Goal: Information Seeking & Learning: Learn about a topic

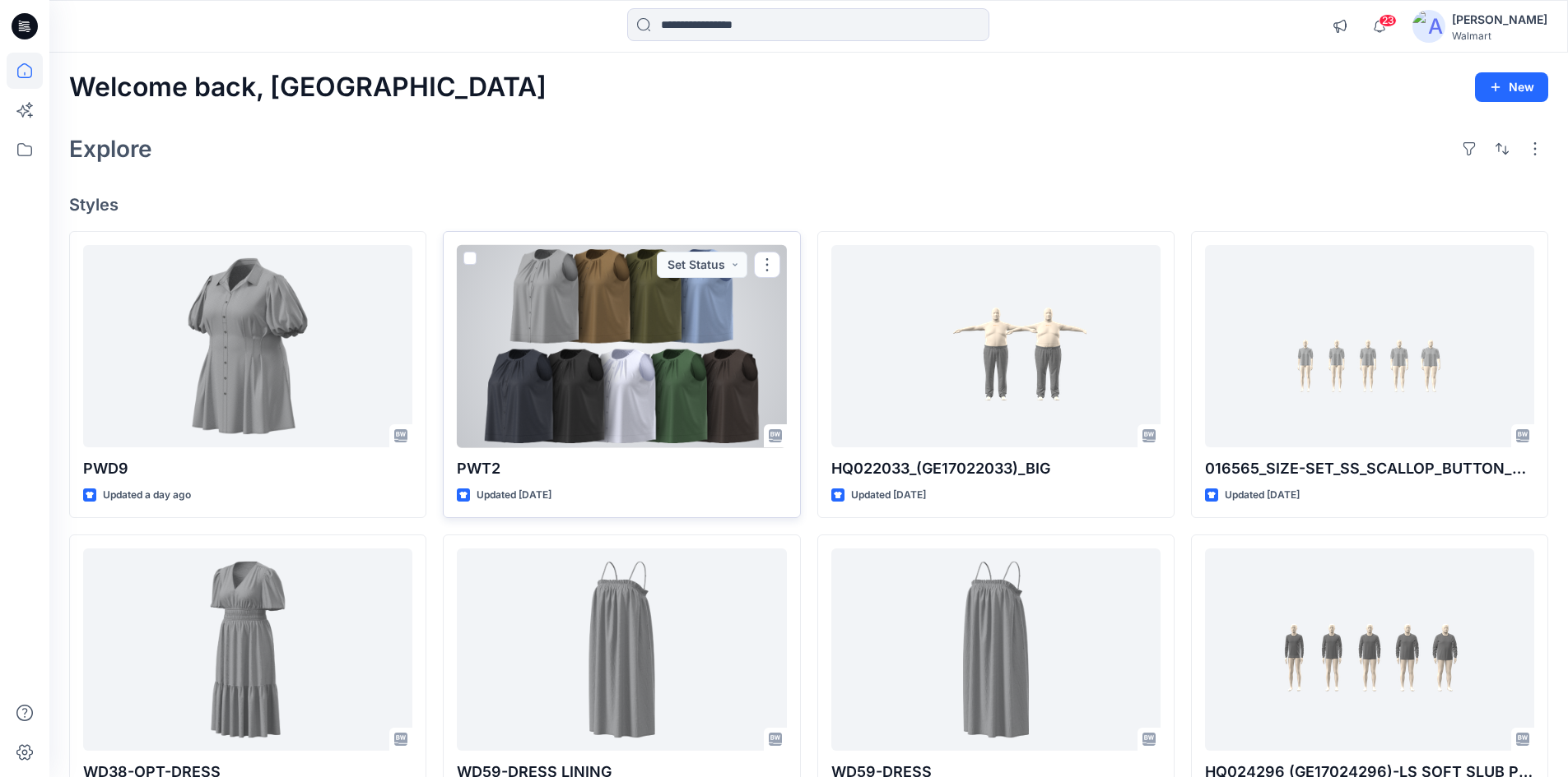
click at [588, 386] on div at bounding box center [622, 347] width 330 height 203
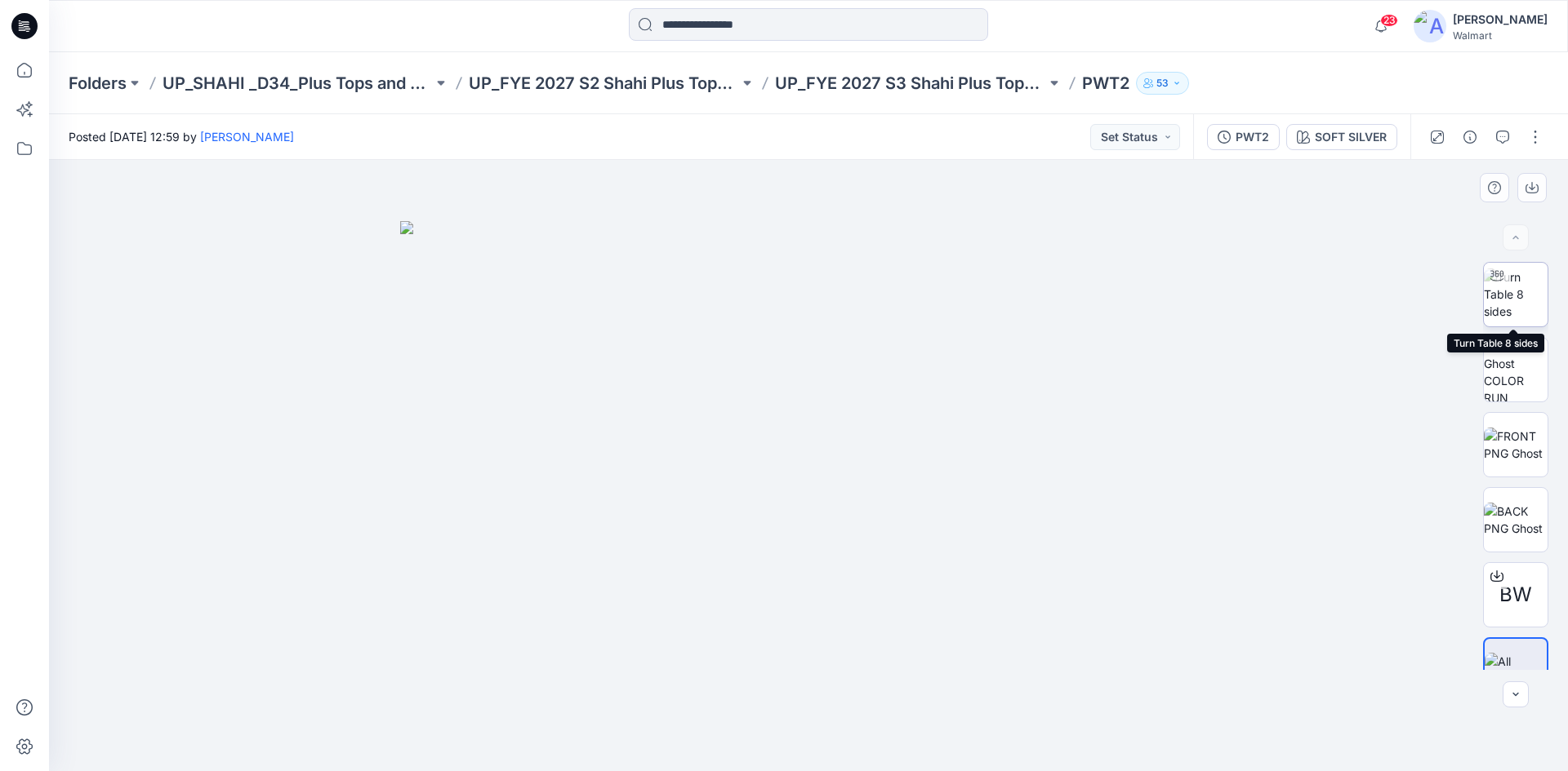
click at [1519, 292] on img at bounding box center [1515, 294] width 64 height 51
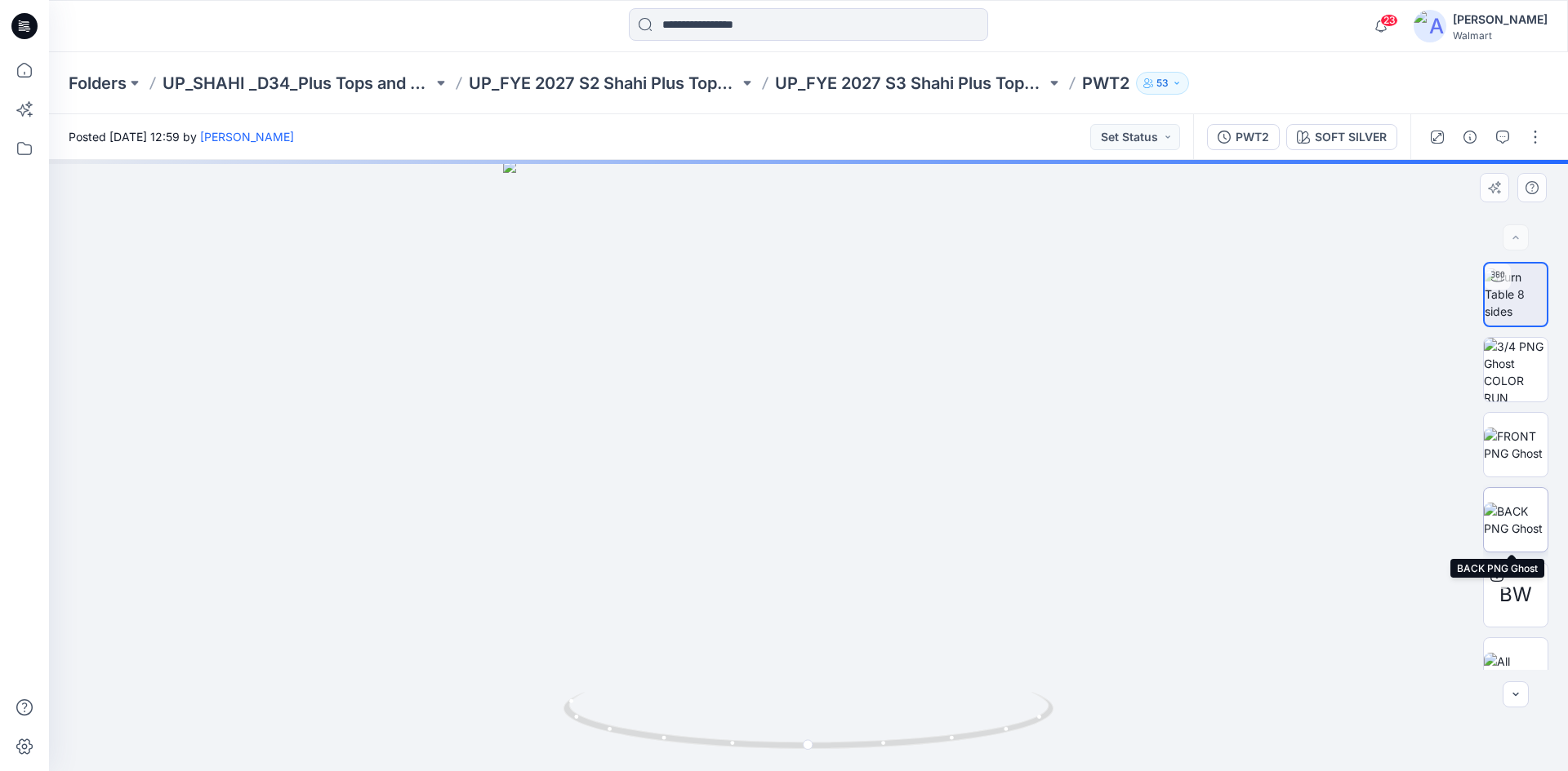
click at [1490, 518] on img at bounding box center [1515, 520] width 64 height 35
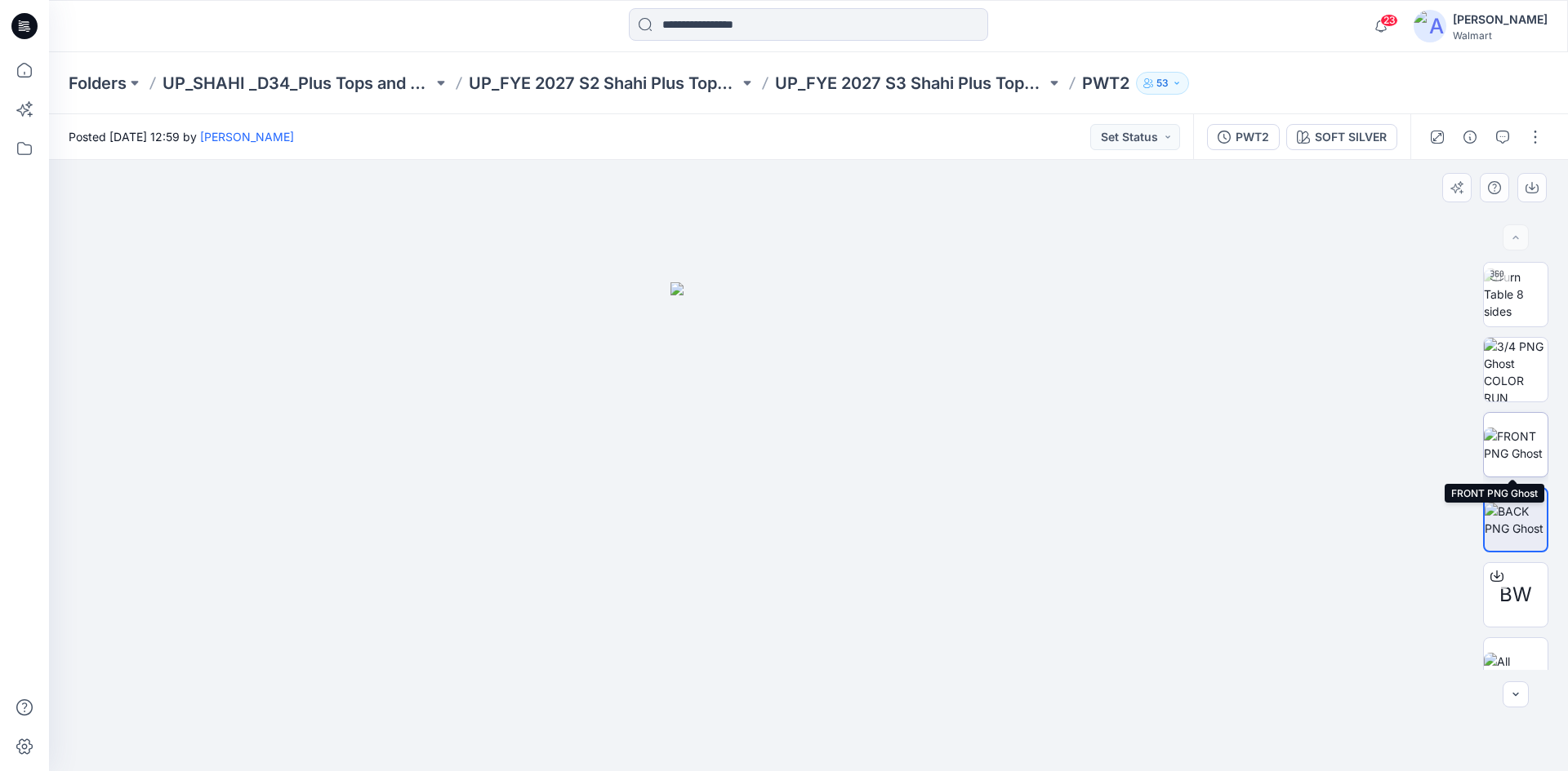
click at [1514, 428] on img at bounding box center [1515, 445] width 64 height 35
click at [1512, 300] on img at bounding box center [1515, 294] width 64 height 51
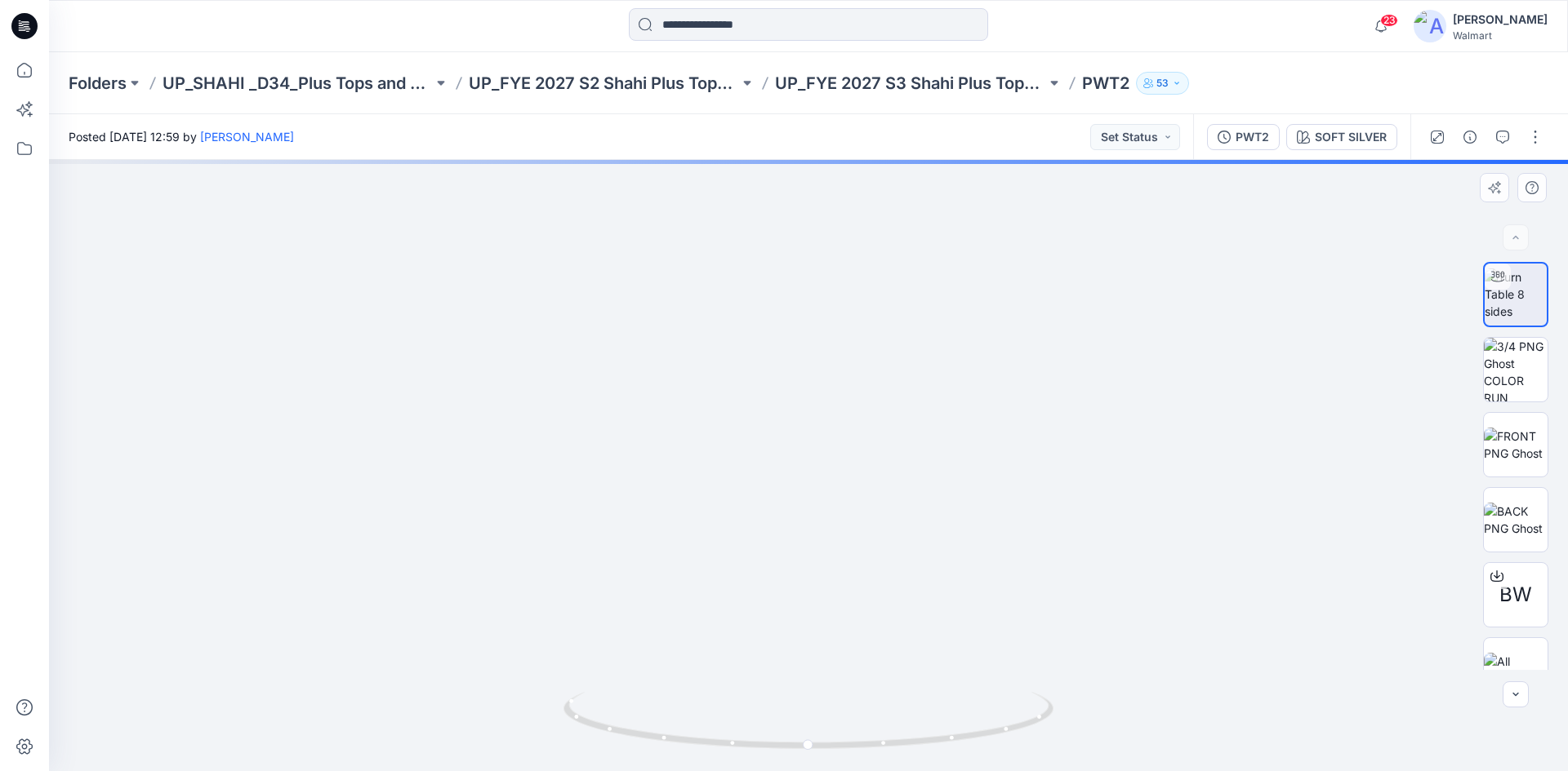
drag, startPoint x: 808, startPoint y: 584, endPoint x: 807, endPoint y: 511, distance: 73.0
drag, startPoint x: 812, startPoint y: 551, endPoint x: 850, endPoint y: 622, distance: 80.5
click at [805, 513] on div at bounding box center [808, 466] width 1518 height 612
drag, startPoint x: 893, startPoint y: 739, endPoint x: 940, endPoint y: 718, distance: 51.5
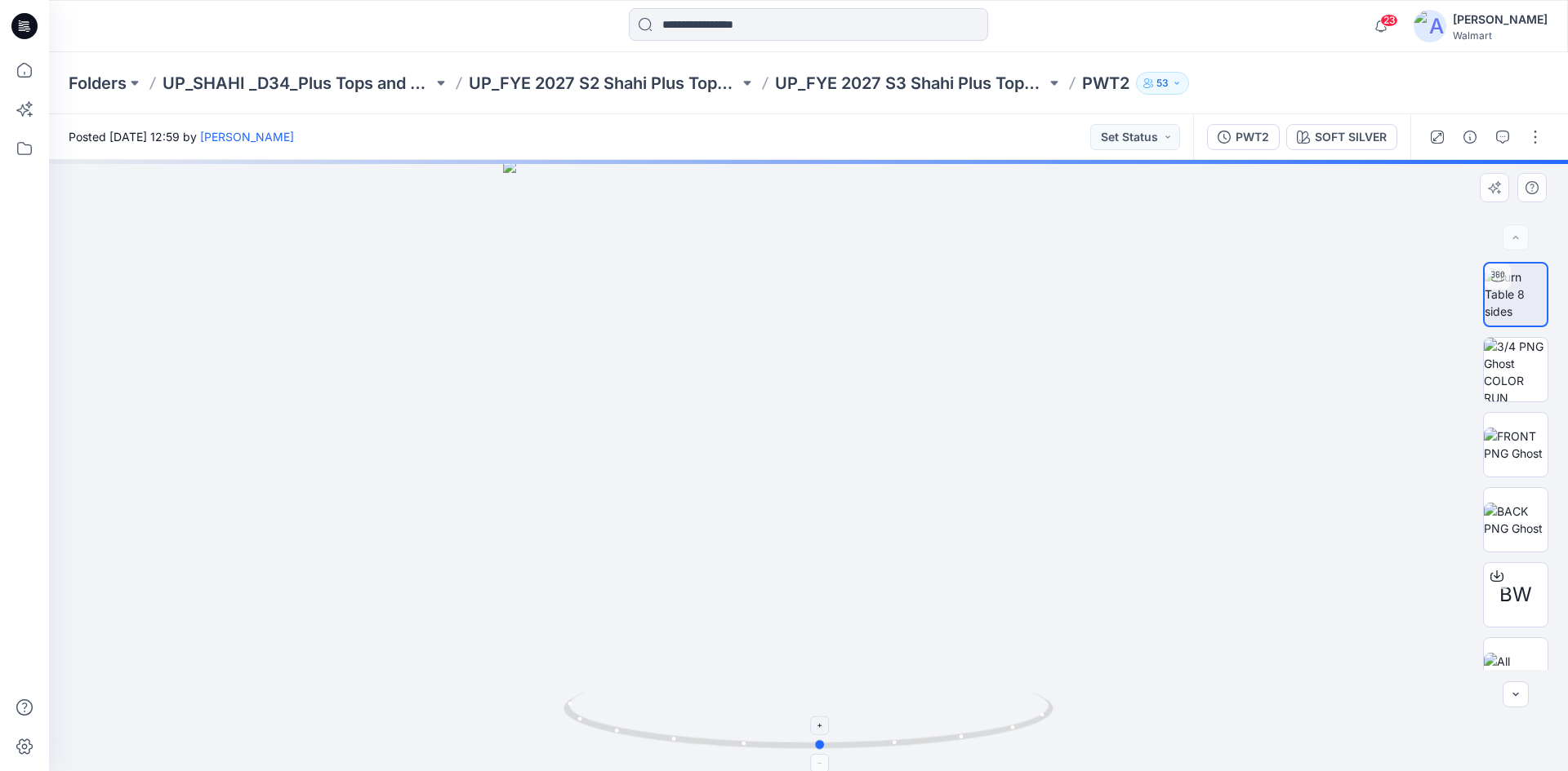
click at [939, 718] on icon at bounding box center [810, 723] width 494 height 61
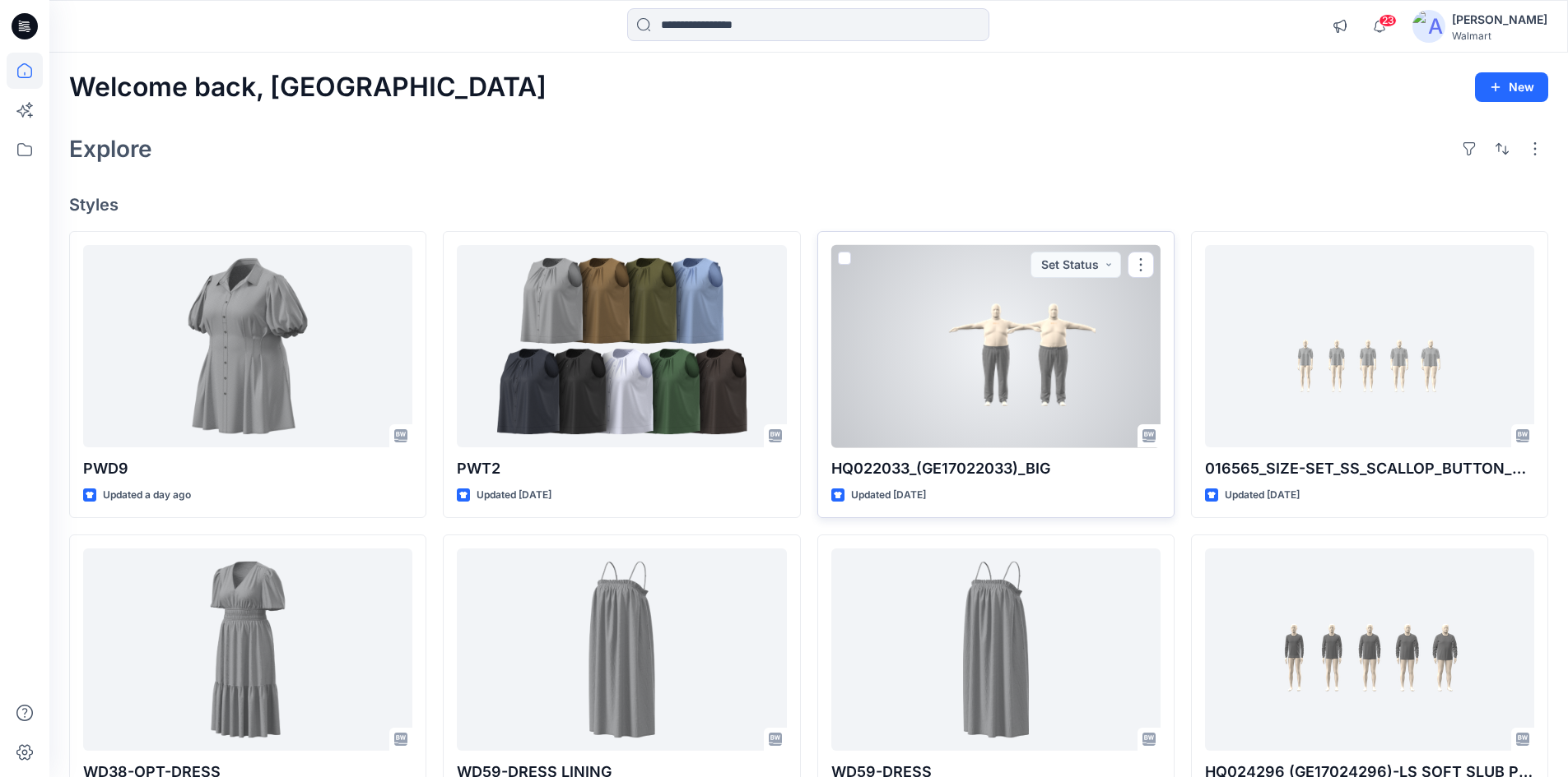
scroll to position [247, 0]
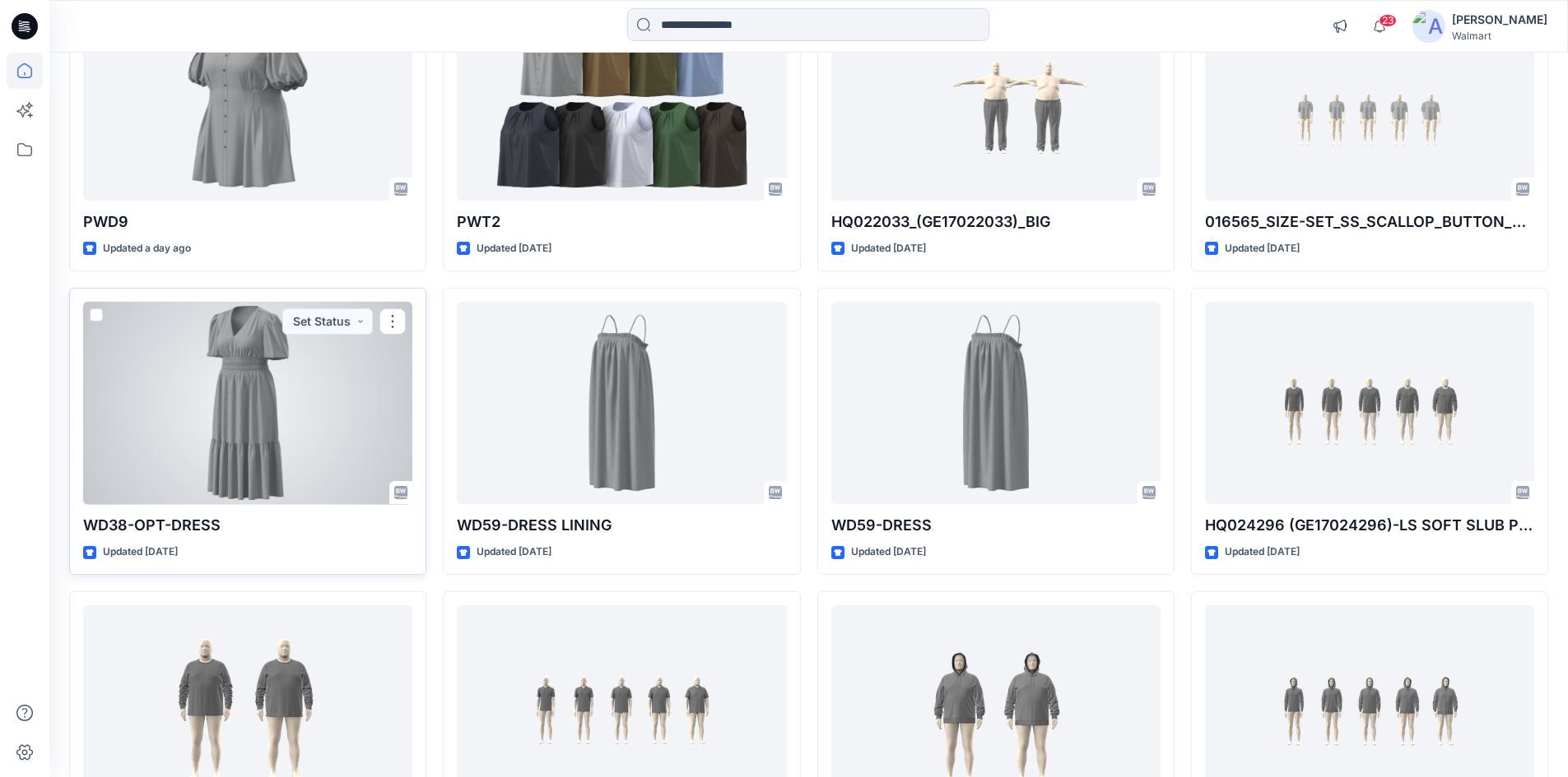
click at [281, 418] on div at bounding box center [248, 403] width 330 height 203
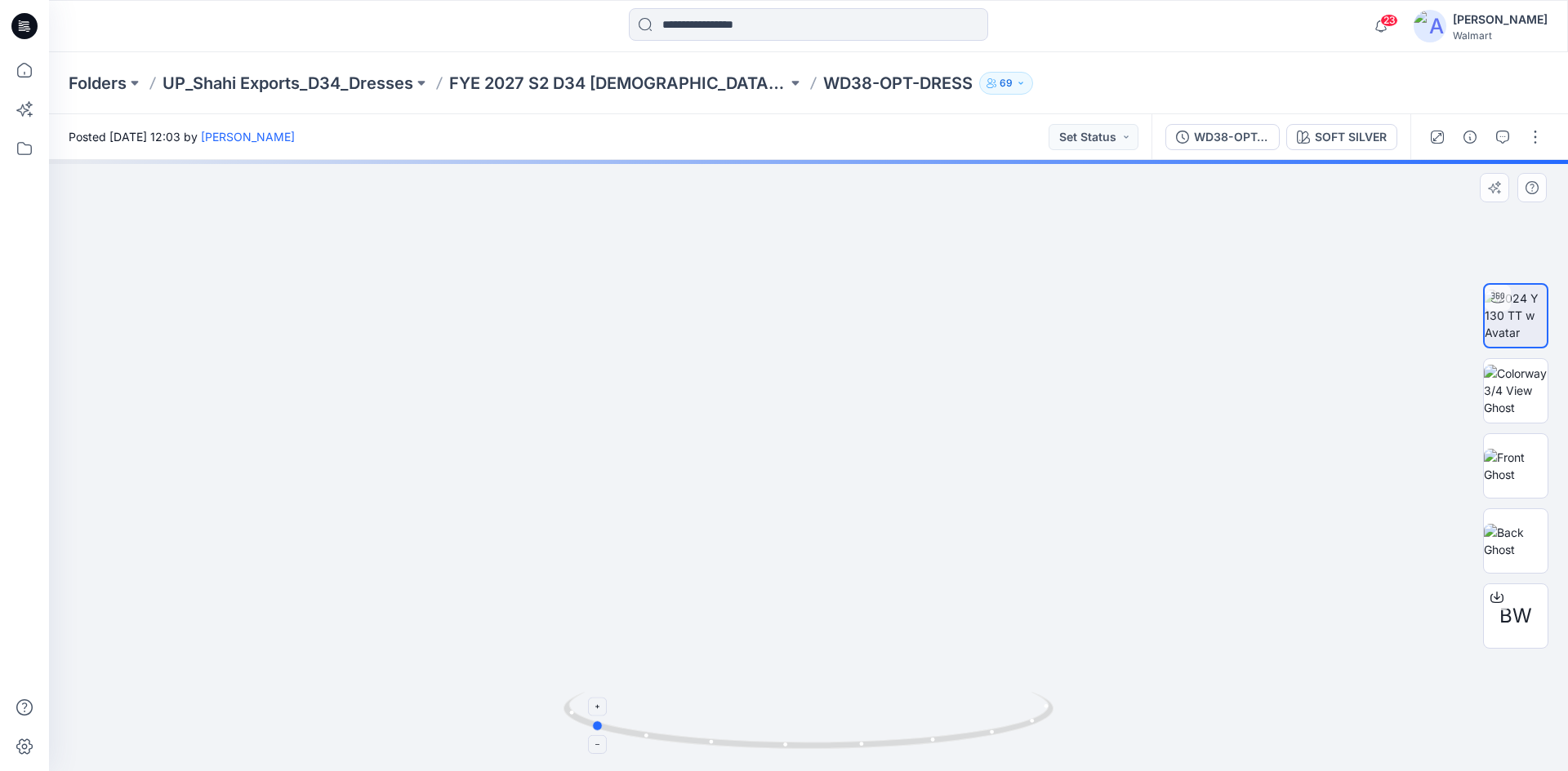
drag, startPoint x: 944, startPoint y: 746, endPoint x: 727, endPoint y: 710, distance: 220.0
click at [727, 712] on icon at bounding box center [810, 723] width 494 height 61
drag, startPoint x: 835, startPoint y: 588, endPoint x: 837, endPoint y: 545, distance: 43.0
click at [841, 506] on img at bounding box center [809, 268] width 1281 height 1005
drag, startPoint x: 840, startPoint y: 598, endPoint x: 829, endPoint y: 492, distance: 106.6
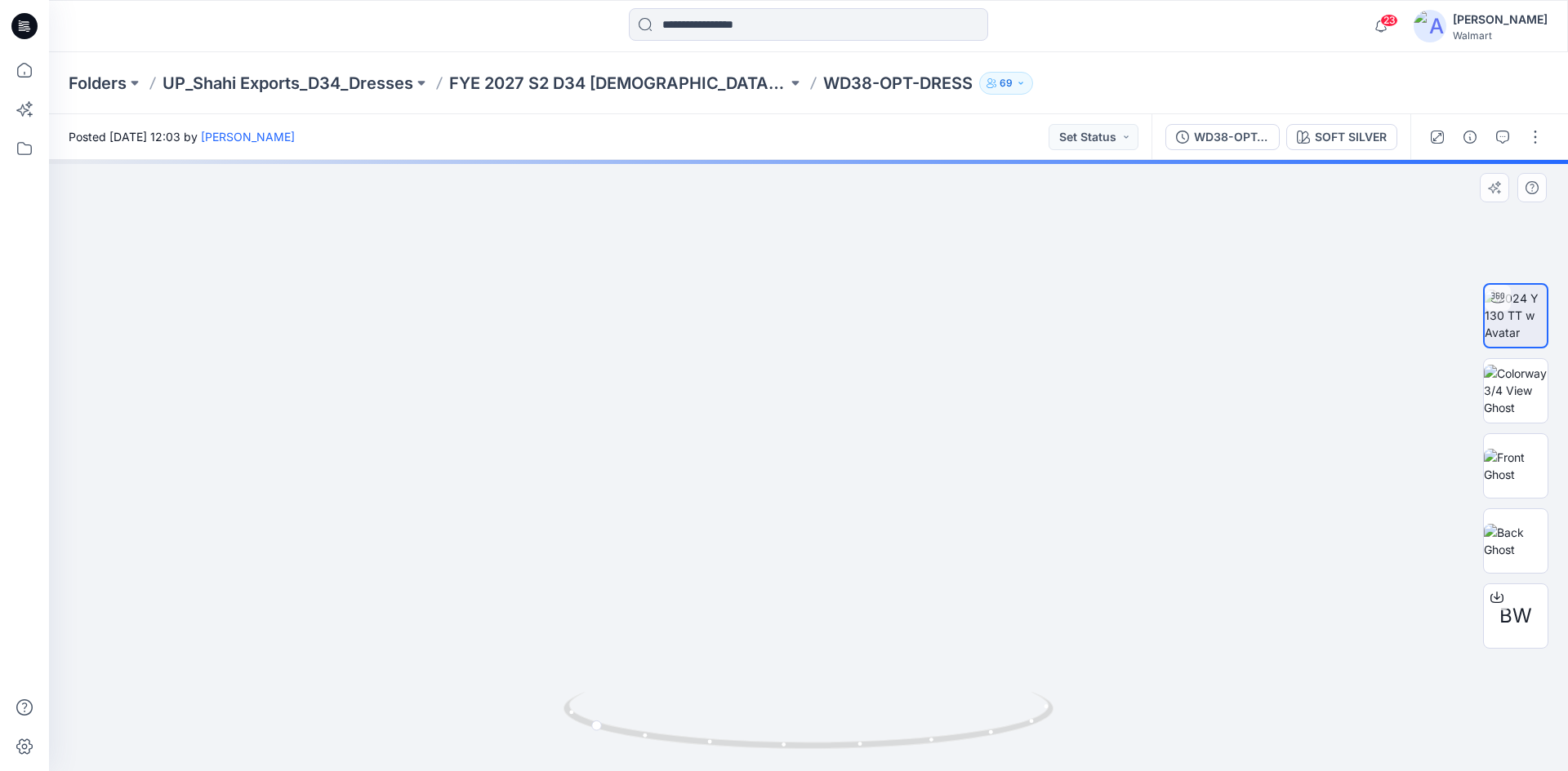
click at [829, 492] on img at bounding box center [809, 227] width 1281 height 1087
drag, startPoint x: 834, startPoint y: 605, endPoint x: 834, endPoint y: 562, distance: 43.0
click at [834, 562] on img at bounding box center [809, 169] width 1281 height 1205
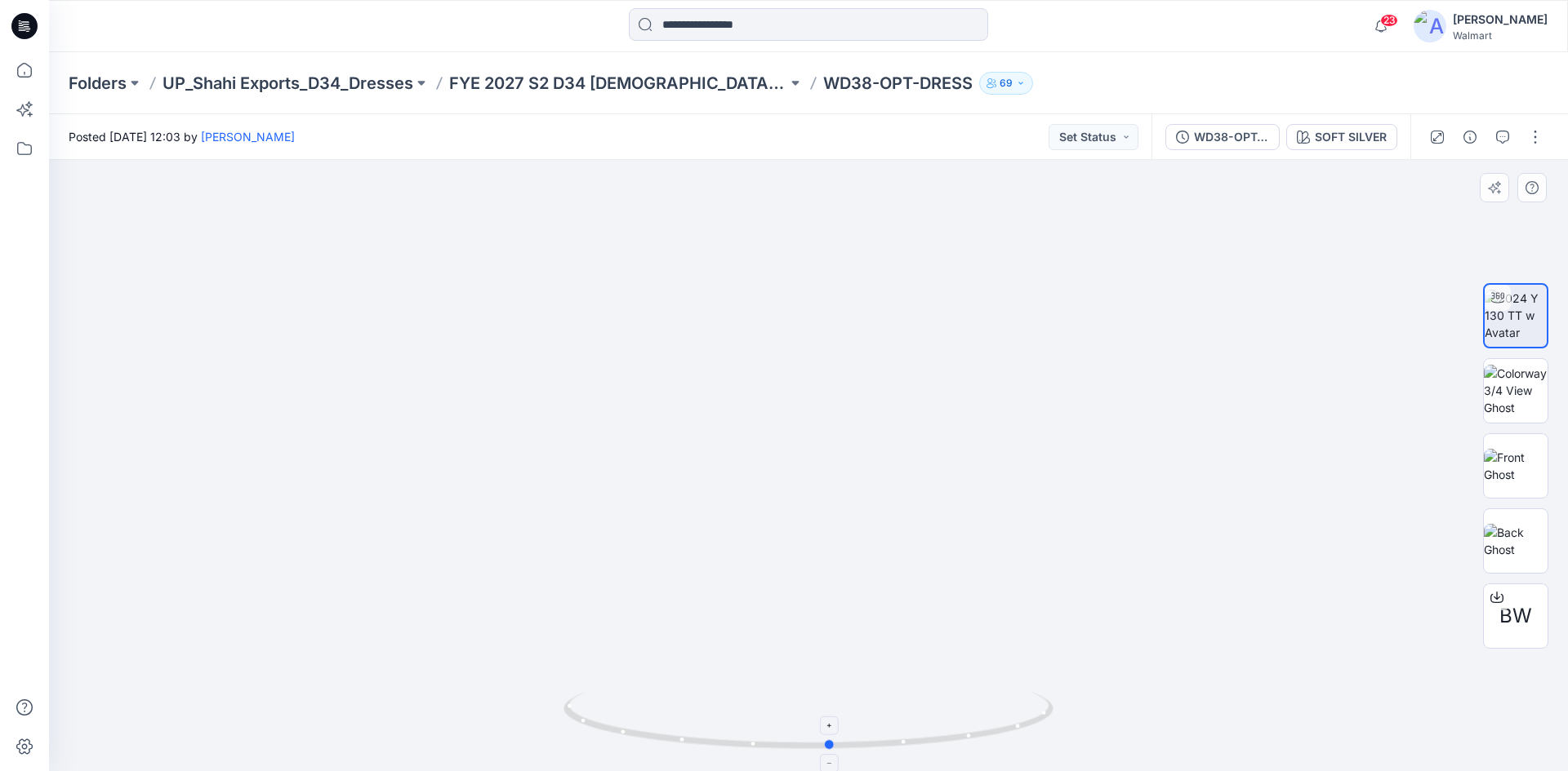
drag, startPoint x: 788, startPoint y: 746, endPoint x: 1029, endPoint y: 714, distance: 243.1
click at [1029, 714] on icon at bounding box center [810, 723] width 494 height 61
drag, startPoint x: 886, startPoint y: 435, endPoint x: 912, endPoint y: 551, distance: 118.9
click at [912, 551] on img at bounding box center [809, 208] width 1281 height 1127
drag, startPoint x: 869, startPoint y: 456, endPoint x: 879, endPoint y: 503, distance: 48.1
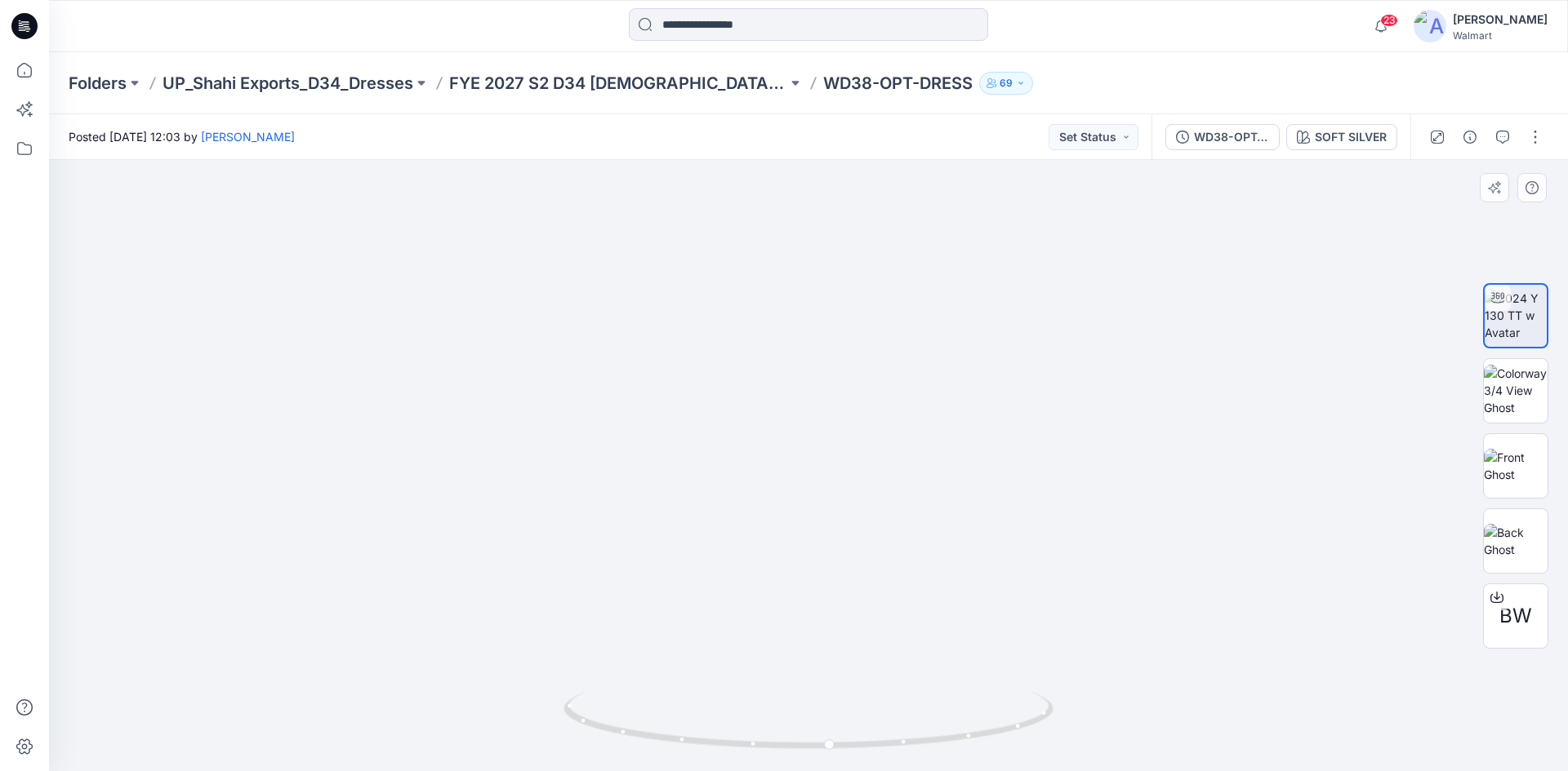
click at [879, 503] on img at bounding box center [809, 232] width 1281 height 1078
drag, startPoint x: 817, startPoint y: 392, endPoint x: 841, endPoint y: 589, distance: 198.5
drag, startPoint x: 794, startPoint y: 492, endPoint x: 804, endPoint y: 524, distance: 33.5
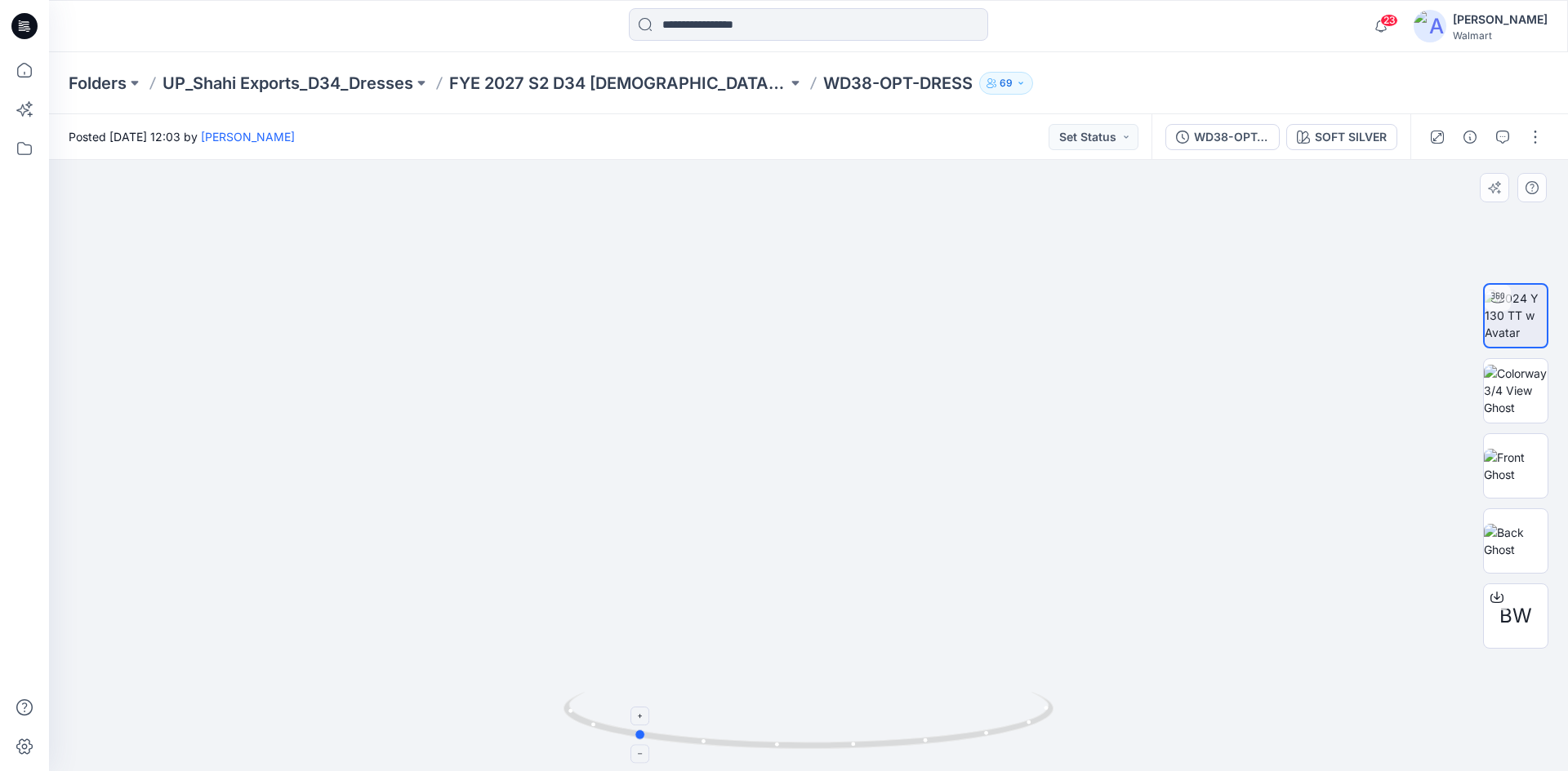
drag, startPoint x: 617, startPoint y: 732, endPoint x: 911, endPoint y: 712, distance: 294.7
click at [911, 712] on icon at bounding box center [810, 723] width 494 height 61
drag, startPoint x: 794, startPoint y: 399, endPoint x: 799, endPoint y: 597, distance: 198.1
drag, startPoint x: 745, startPoint y: 741, endPoint x: 922, endPoint y: 726, distance: 177.6
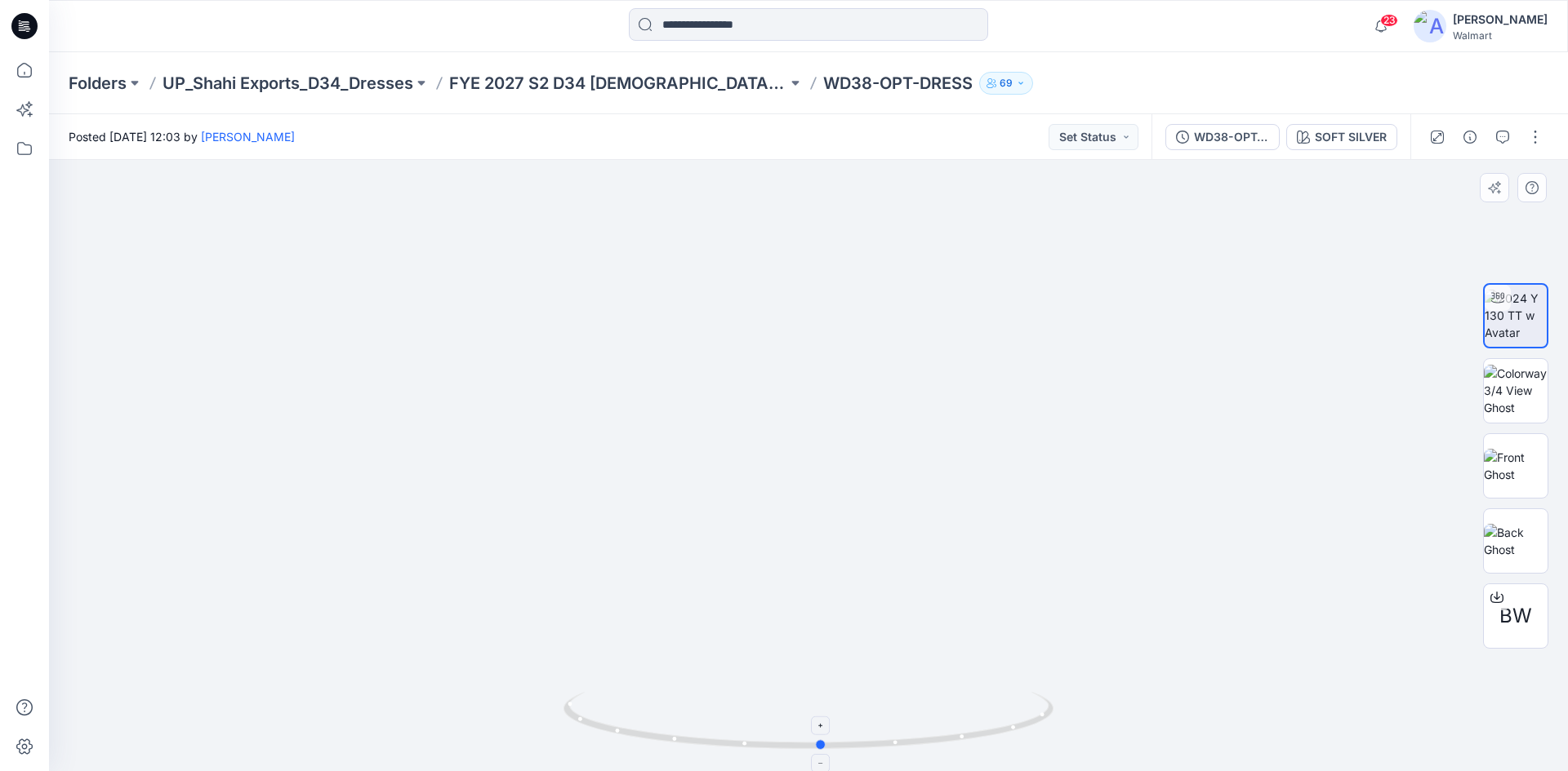
click at [922, 726] on icon at bounding box center [810, 723] width 494 height 61
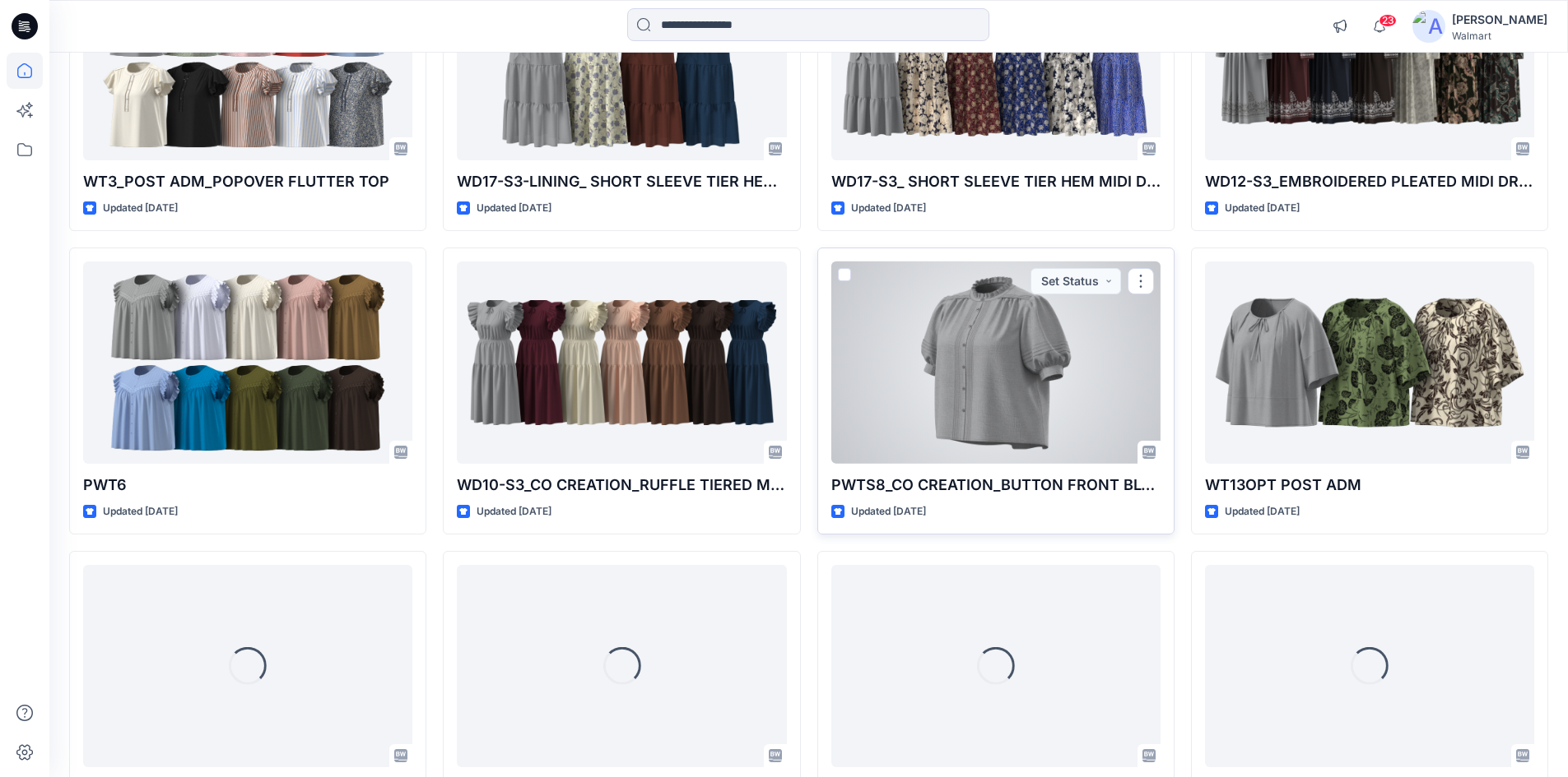
scroll to position [1503, 0]
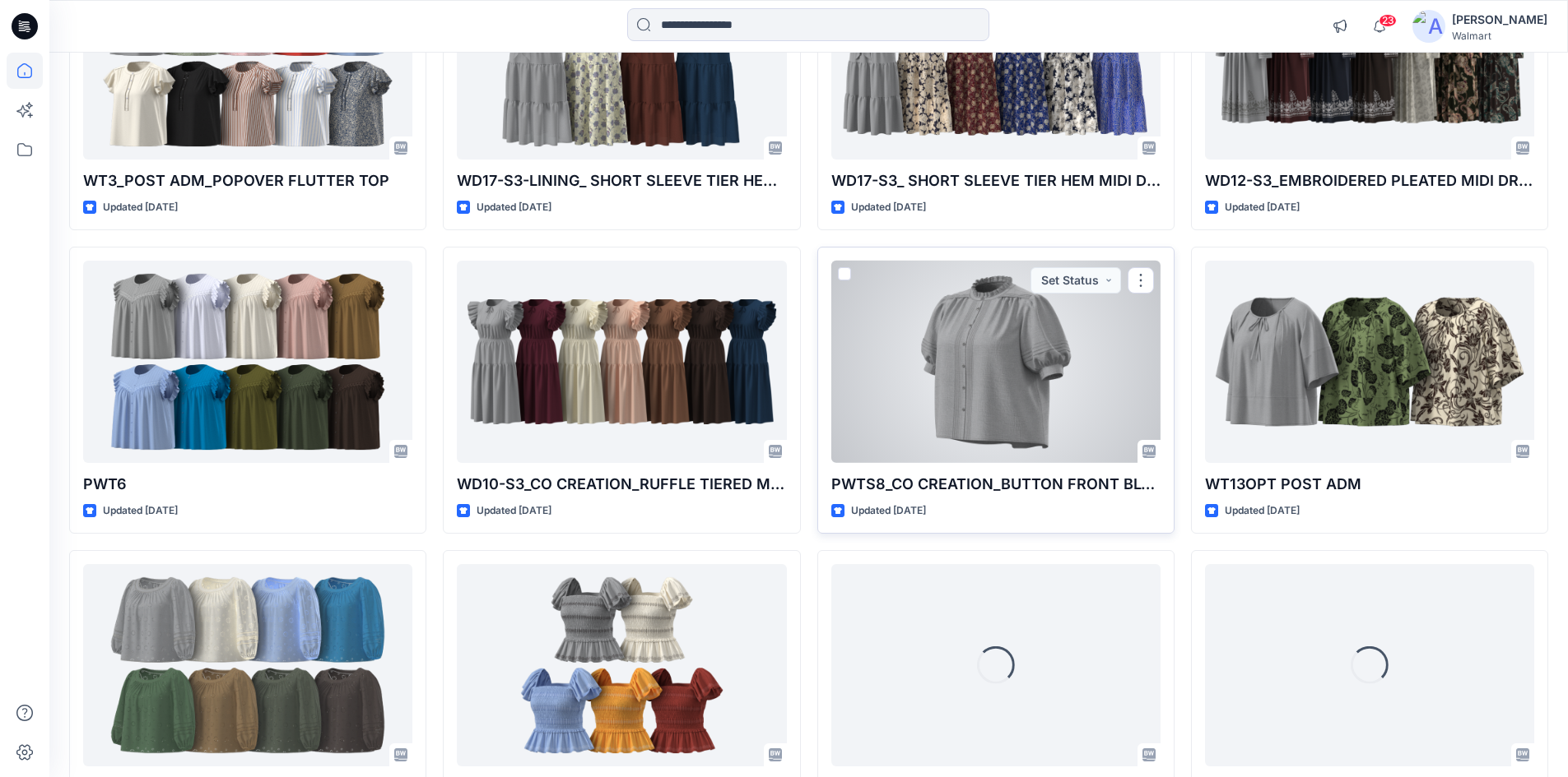
click at [984, 375] on div at bounding box center [996, 362] width 330 height 203
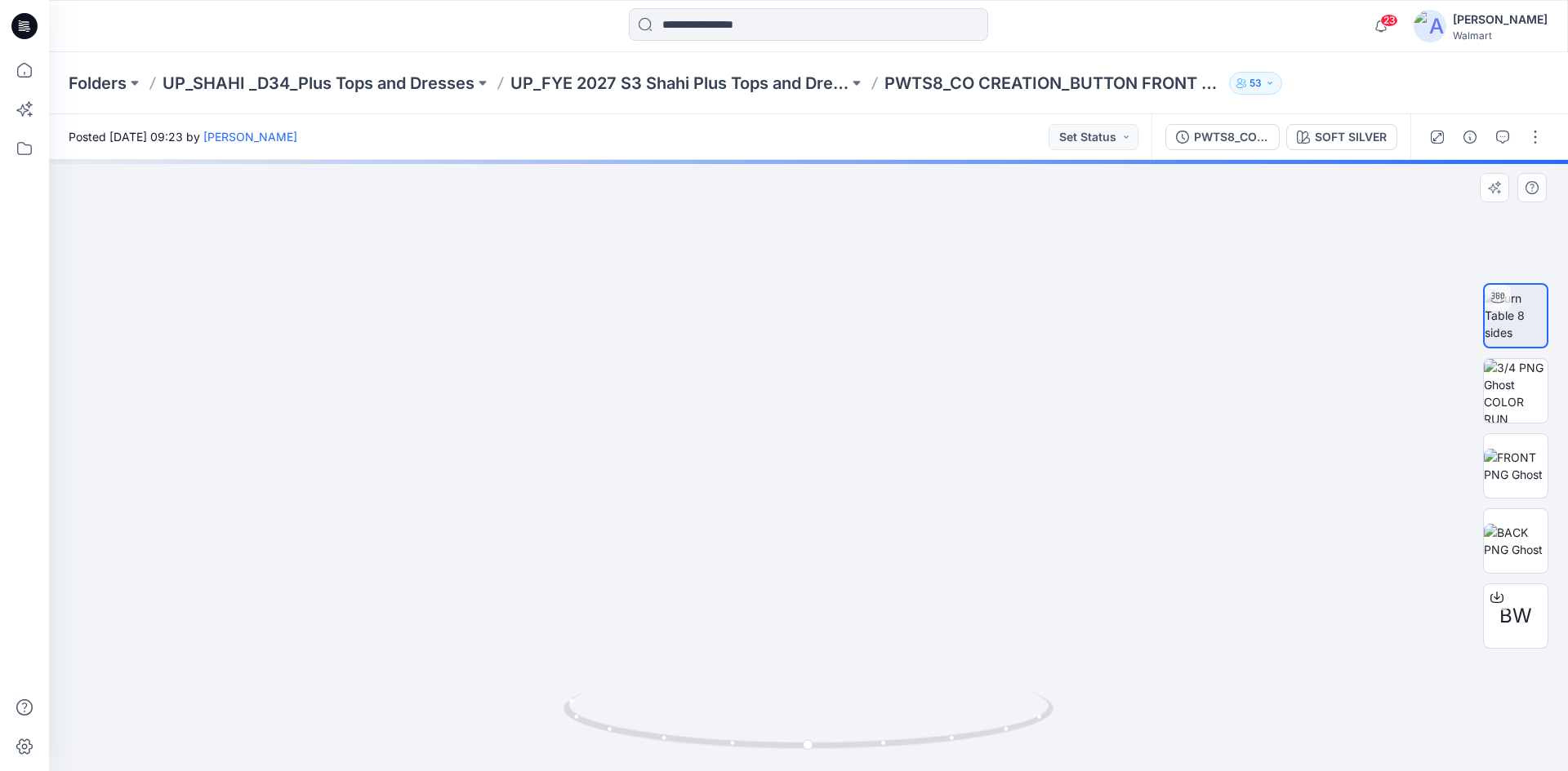
drag, startPoint x: 850, startPoint y: 434, endPoint x: 851, endPoint y: 460, distance: 26.0
drag, startPoint x: 894, startPoint y: 745, endPoint x: 702, endPoint y: 746, distance: 192.0
click at [702, 746] on icon at bounding box center [810, 723] width 494 height 61
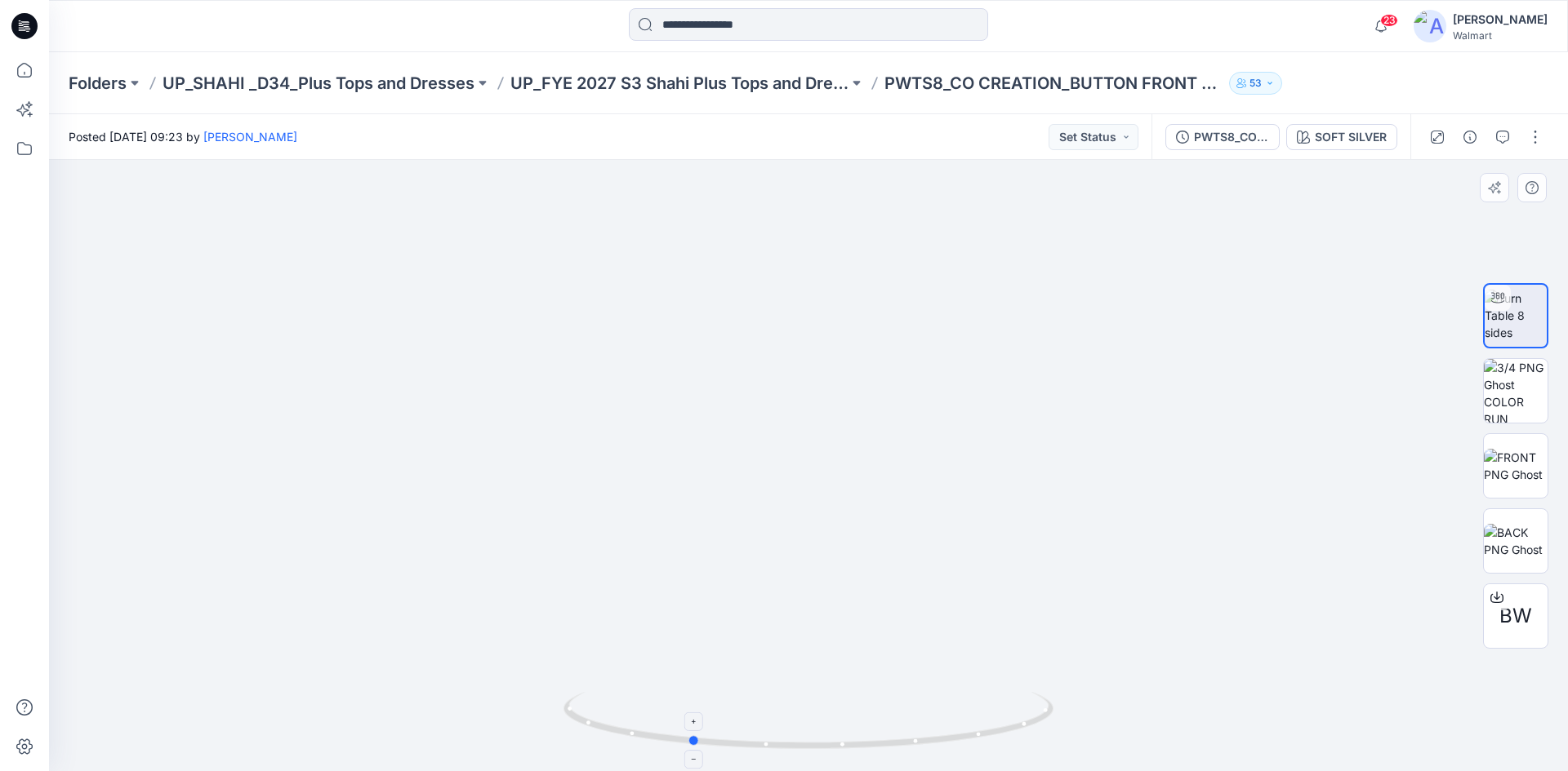
drag, startPoint x: 785, startPoint y: 753, endPoint x: 860, endPoint y: 745, distance: 75.4
click at [860, 745] on icon at bounding box center [810, 723] width 494 height 61
drag, startPoint x: 893, startPoint y: 569, endPoint x: 866, endPoint y: 338, distance: 232.6
click at [33, 29] on icon at bounding box center [25, 26] width 26 height 26
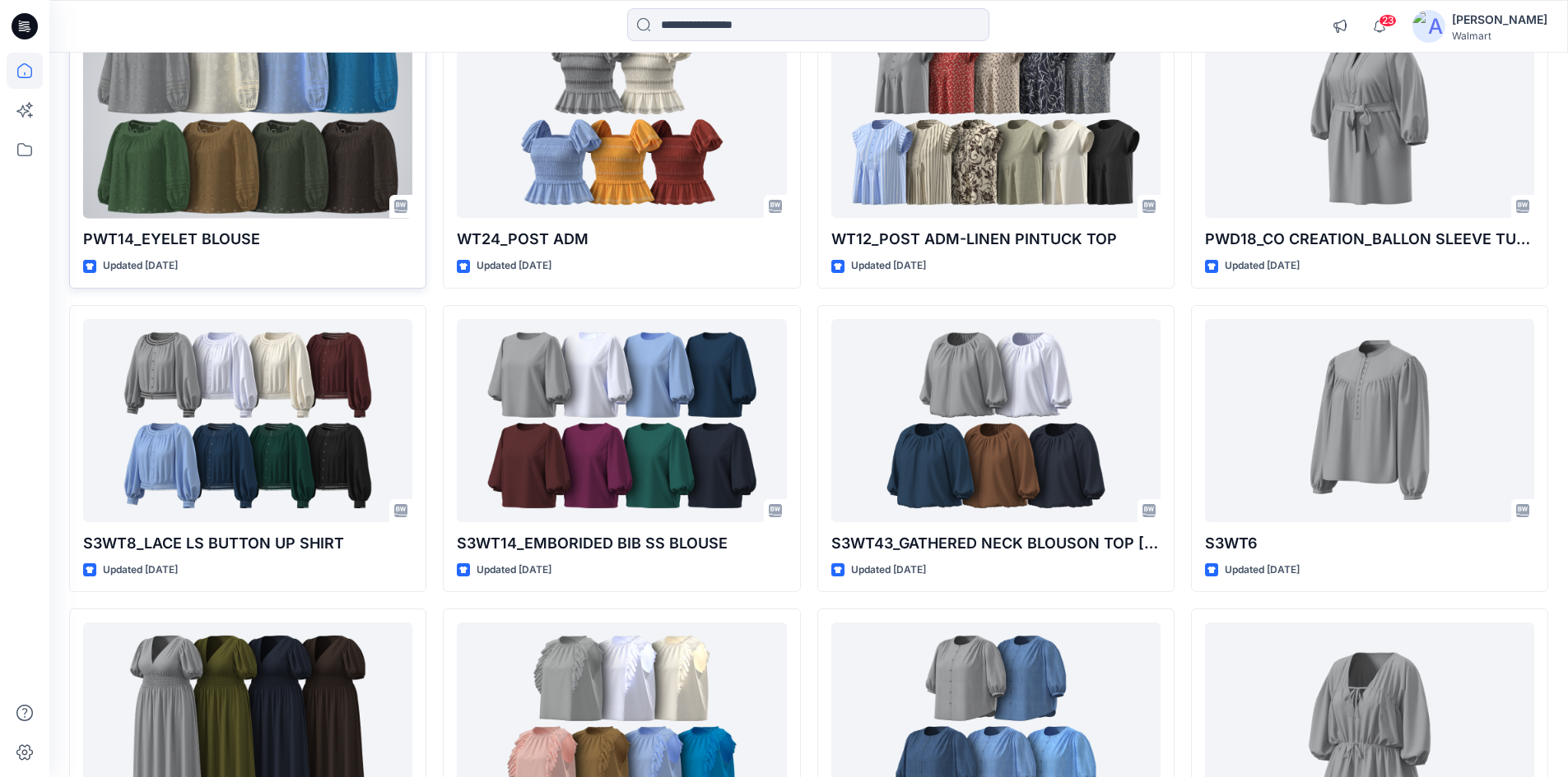
scroll to position [1892, 0]
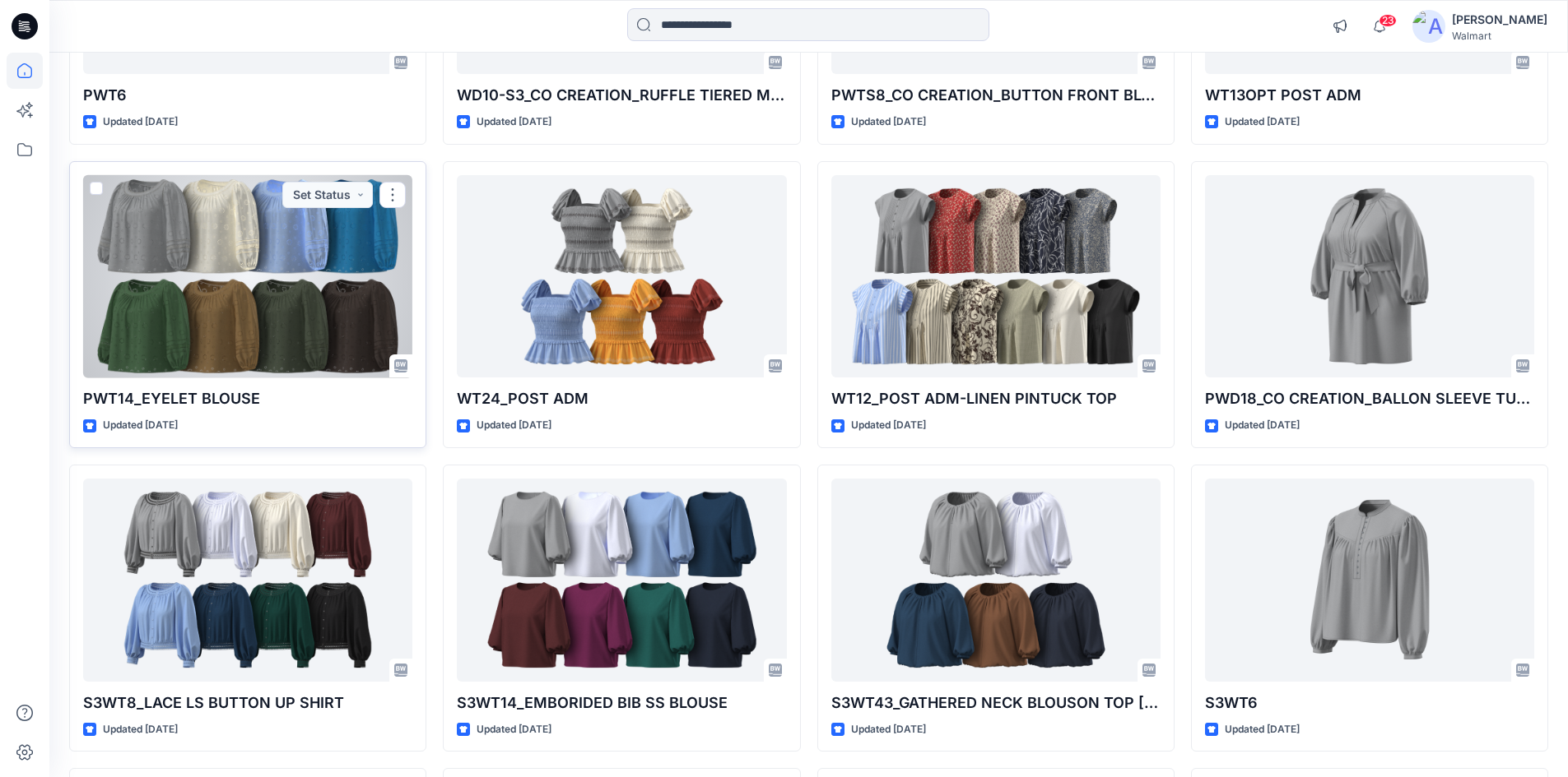
click at [306, 275] on div at bounding box center [248, 277] width 330 height 203
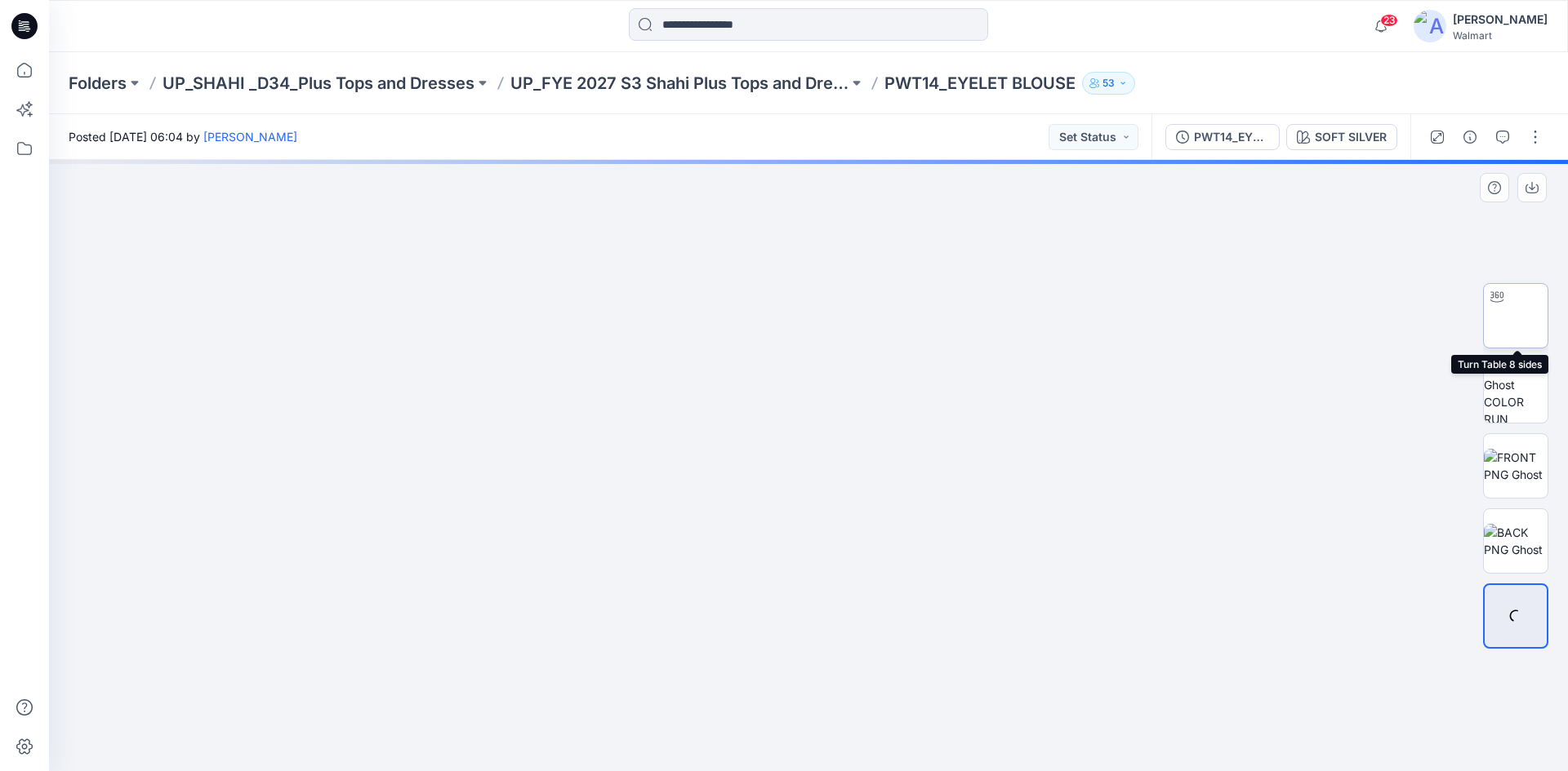
click at [1515, 316] on img at bounding box center [1515, 316] width 0 height 0
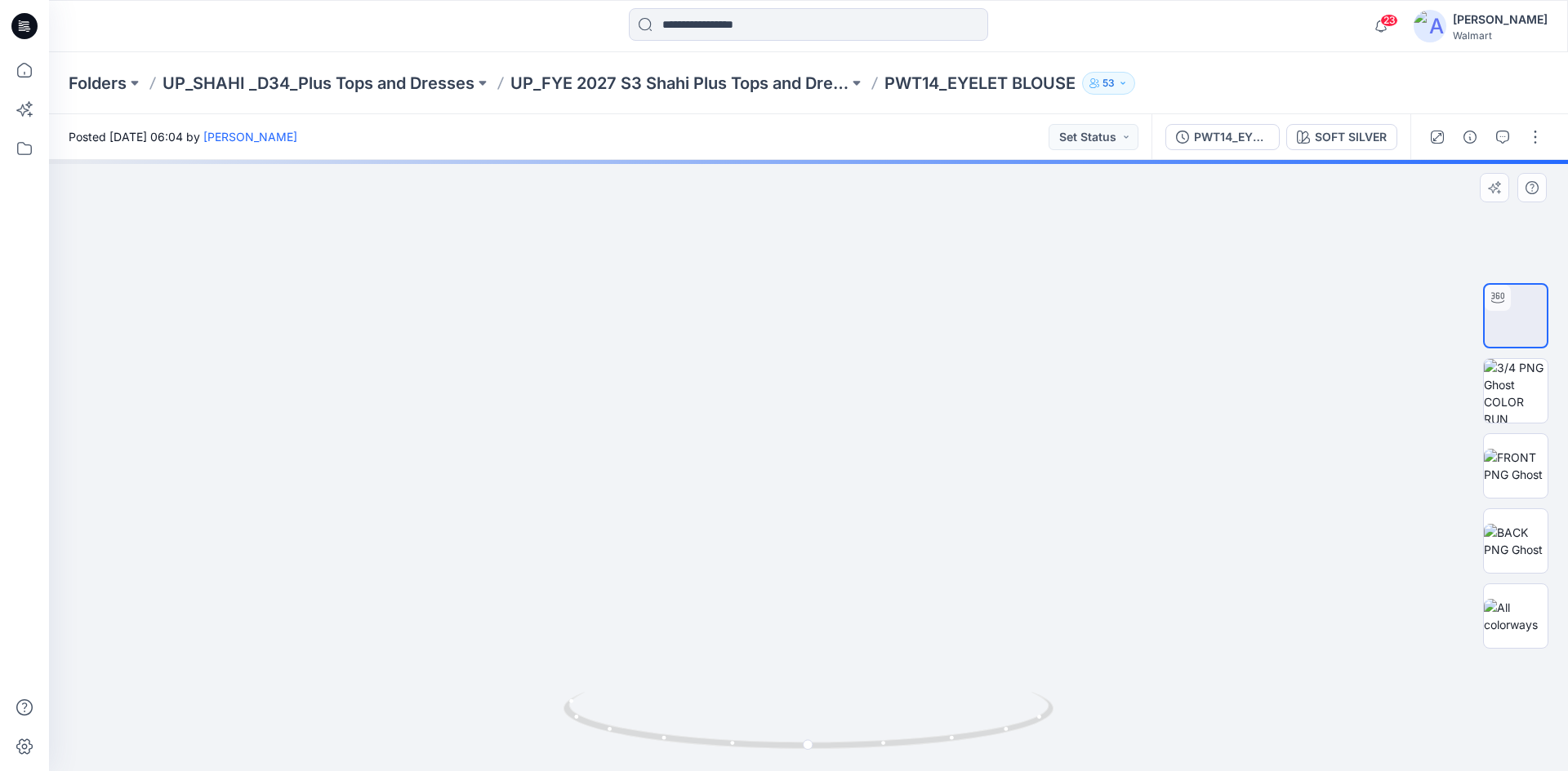
drag, startPoint x: 761, startPoint y: 468, endPoint x: 769, endPoint y: 428, distance: 40.8
click at [769, 428] on img at bounding box center [812, 127] width 1949 height 1288
click at [824, 569] on img at bounding box center [816, 111] width 1949 height 1321
drag, startPoint x: 703, startPoint y: 741, endPoint x: 976, endPoint y: 720, distance: 273.8
click at [976, 720] on icon at bounding box center [810, 723] width 494 height 61
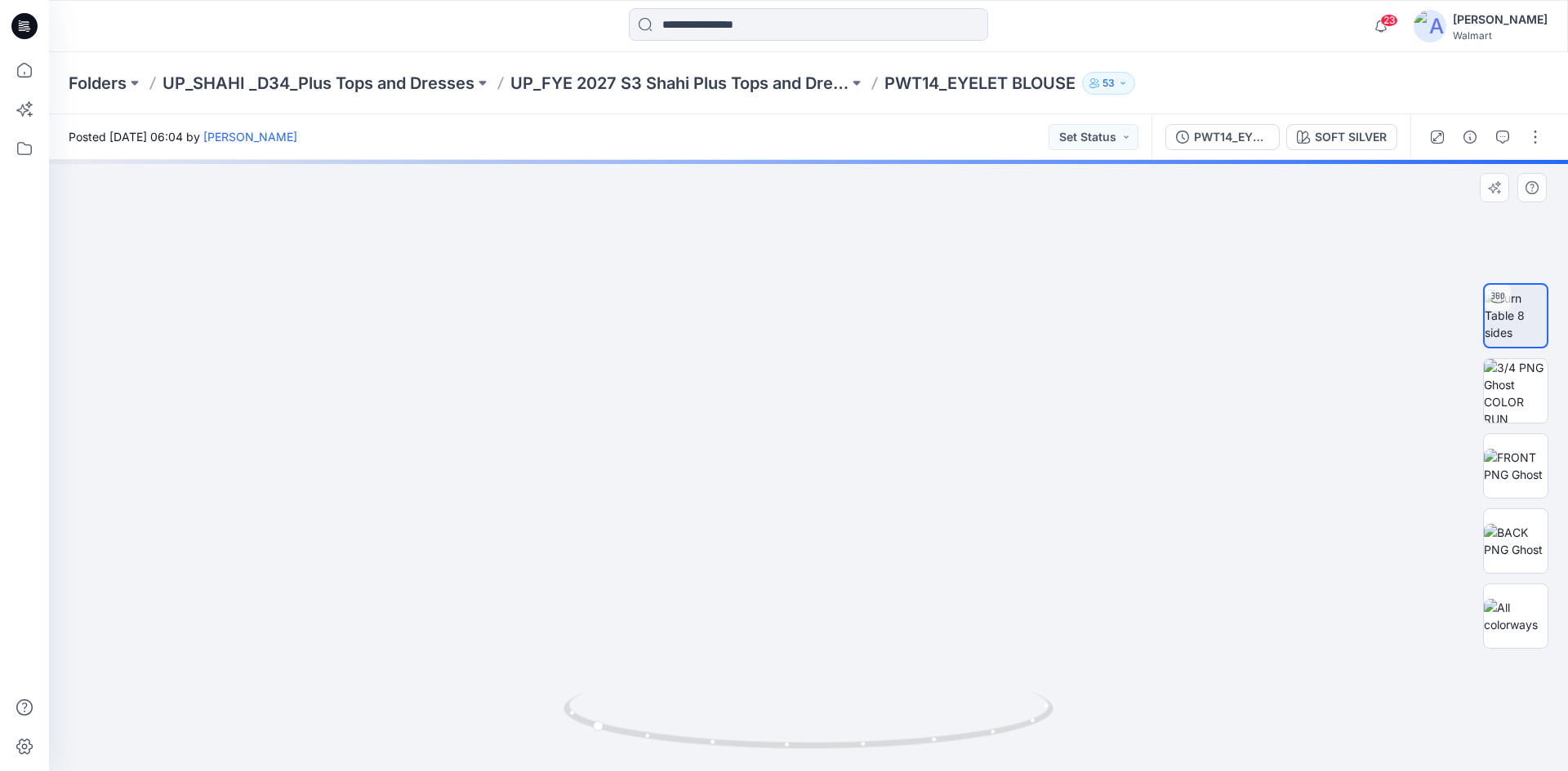
click at [882, 660] on img at bounding box center [822, 111] width 1949 height 1319
drag, startPoint x: 639, startPoint y: 741, endPoint x: 837, endPoint y: 717, distance: 199.4
click at [837, 717] on icon at bounding box center [810, 723] width 494 height 61
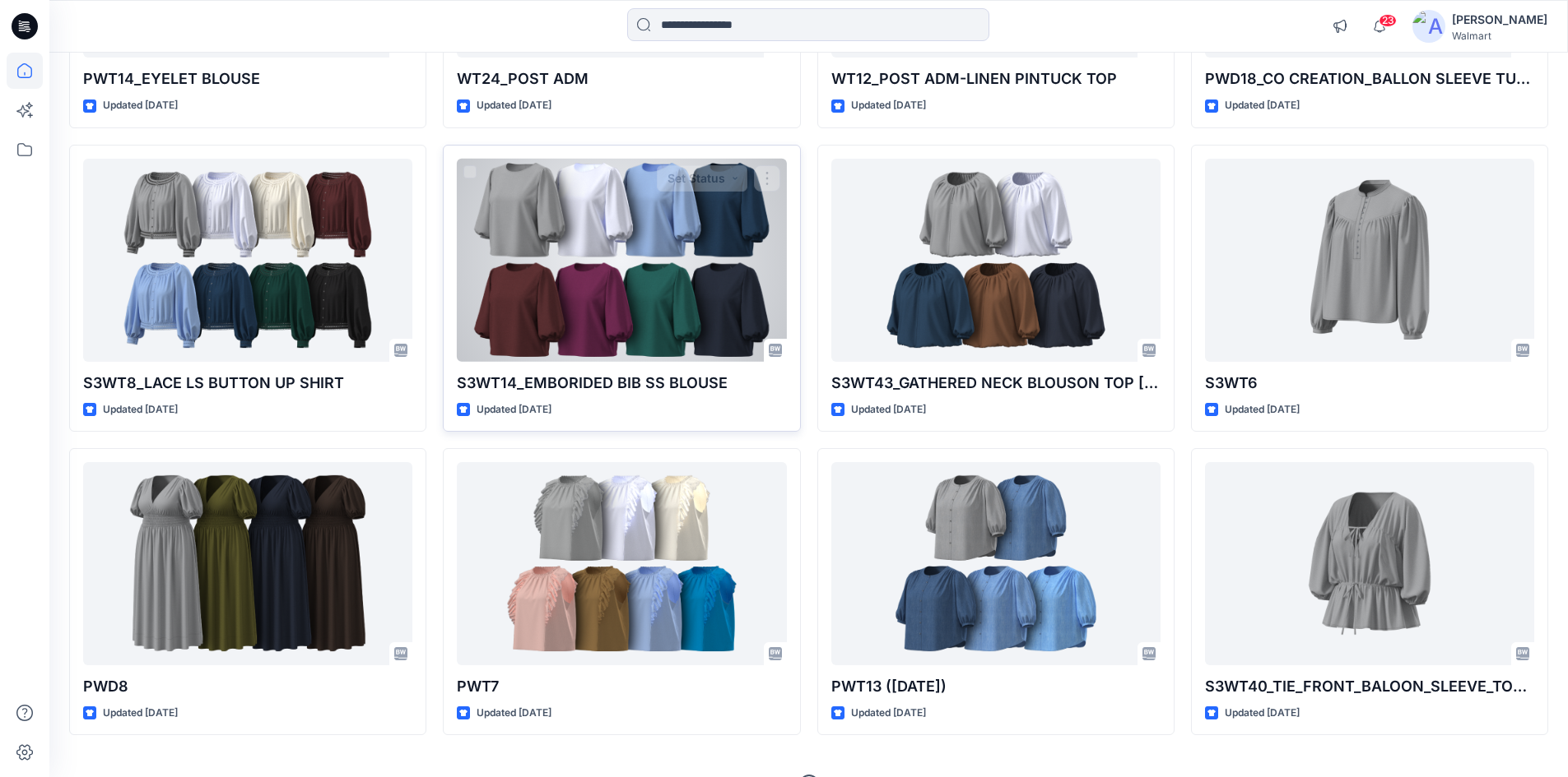
scroll to position [2221, 0]
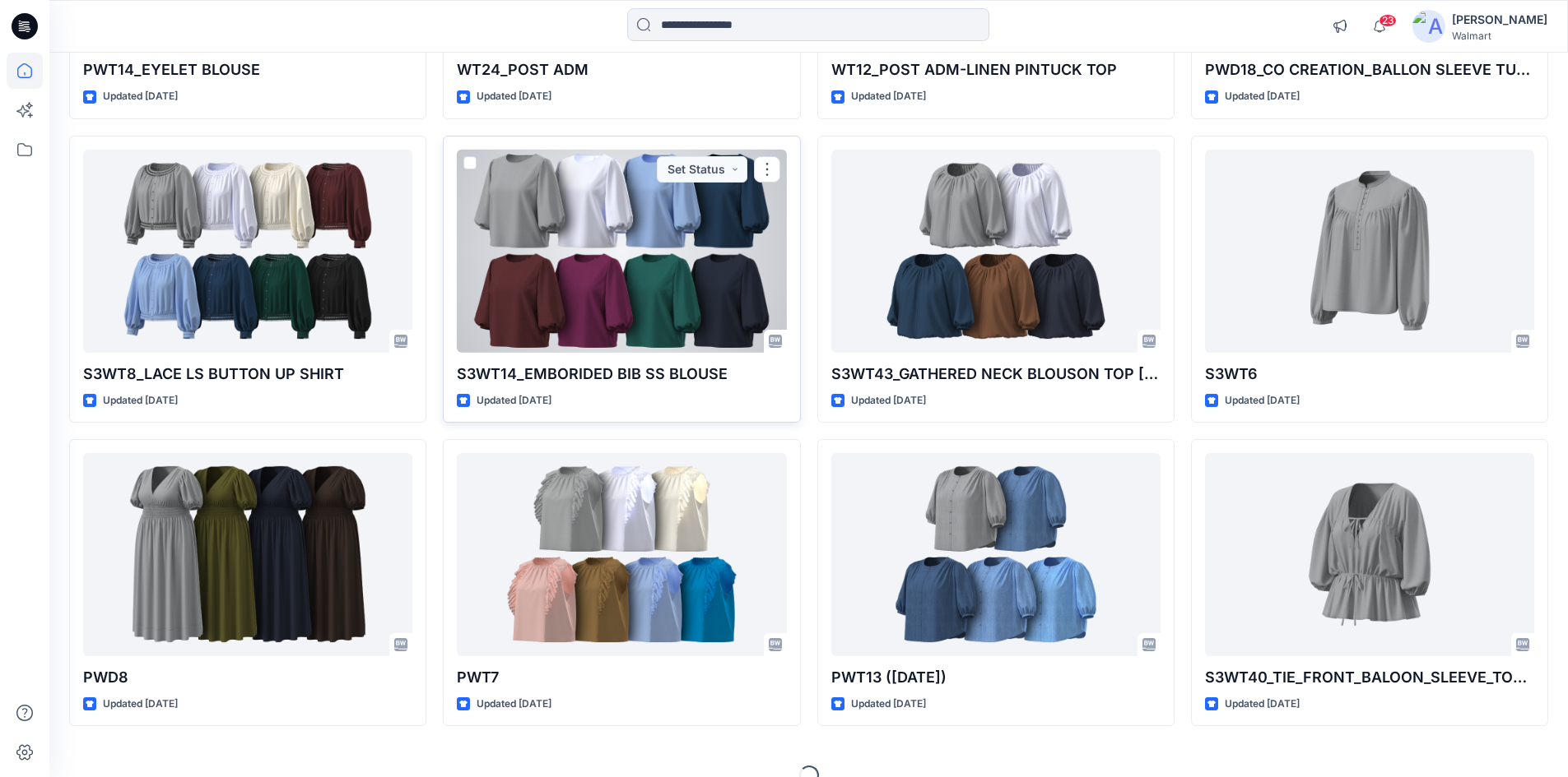
click at [605, 274] on div at bounding box center [622, 251] width 330 height 203
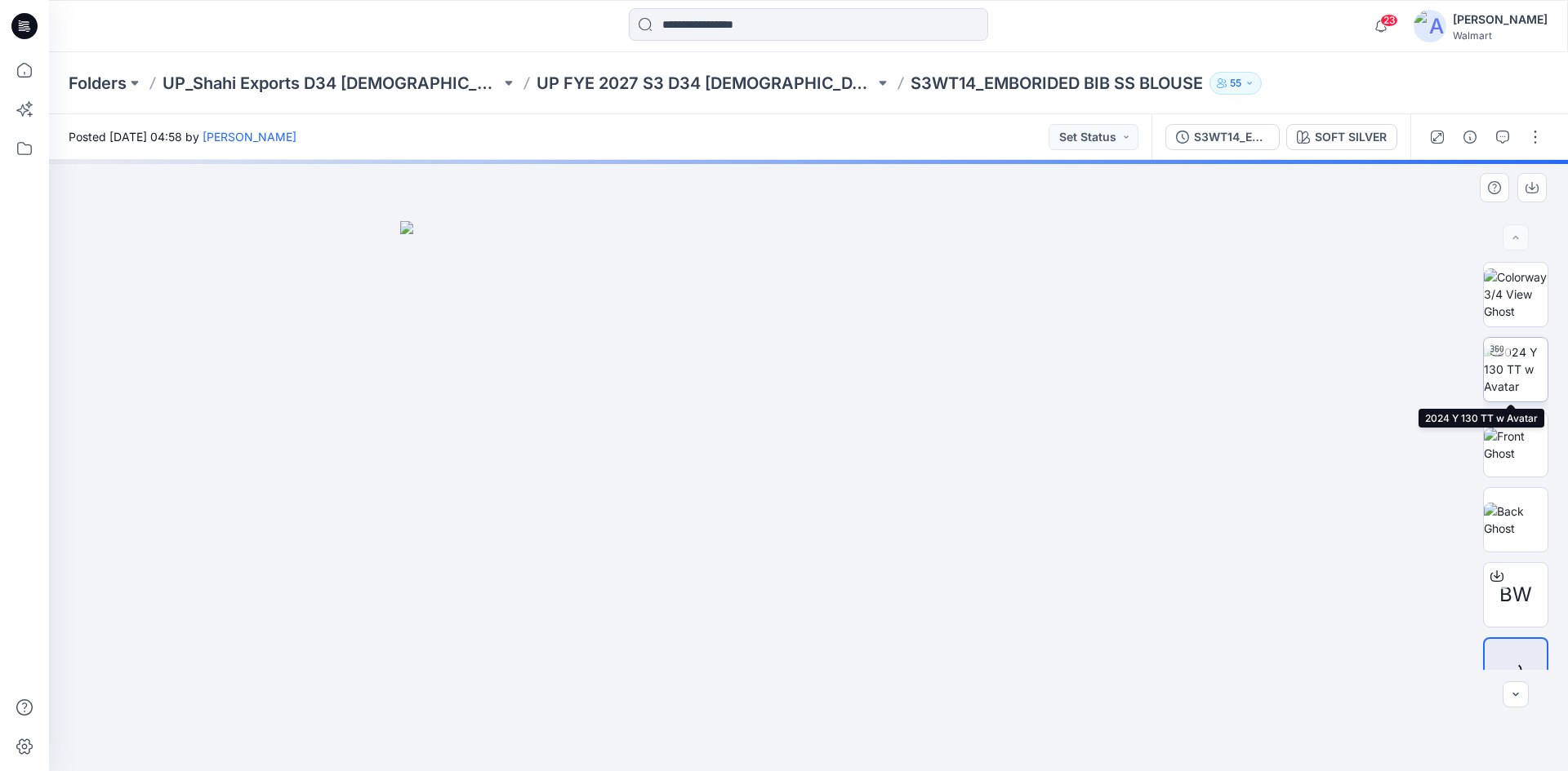
click at [1520, 378] on img at bounding box center [1515, 369] width 64 height 51
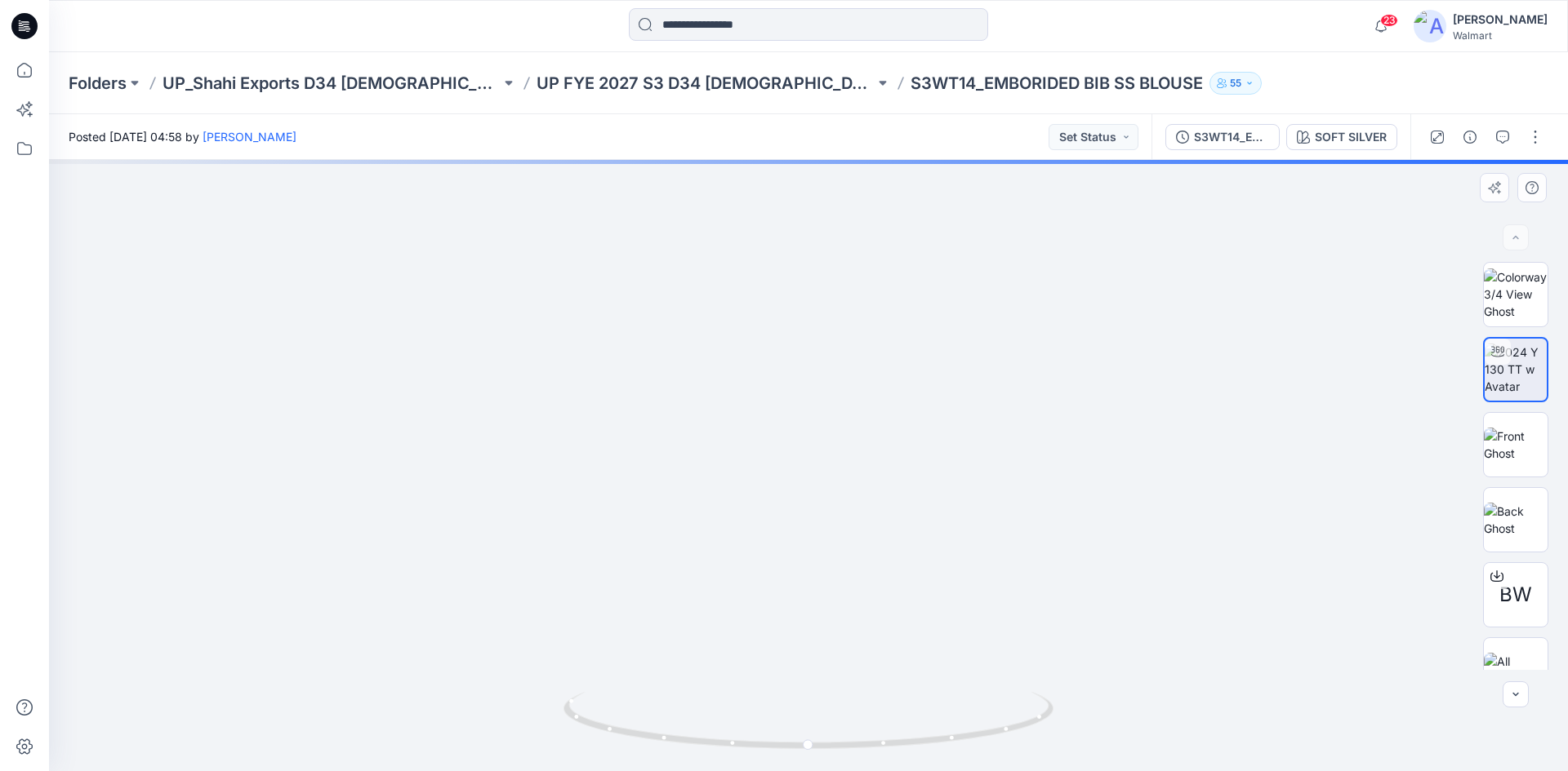
drag, startPoint x: 838, startPoint y: 675, endPoint x: 843, endPoint y: 656, distance: 19.6
click at [843, 656] on img at bounding box center [808, 338] width 1058 height 865
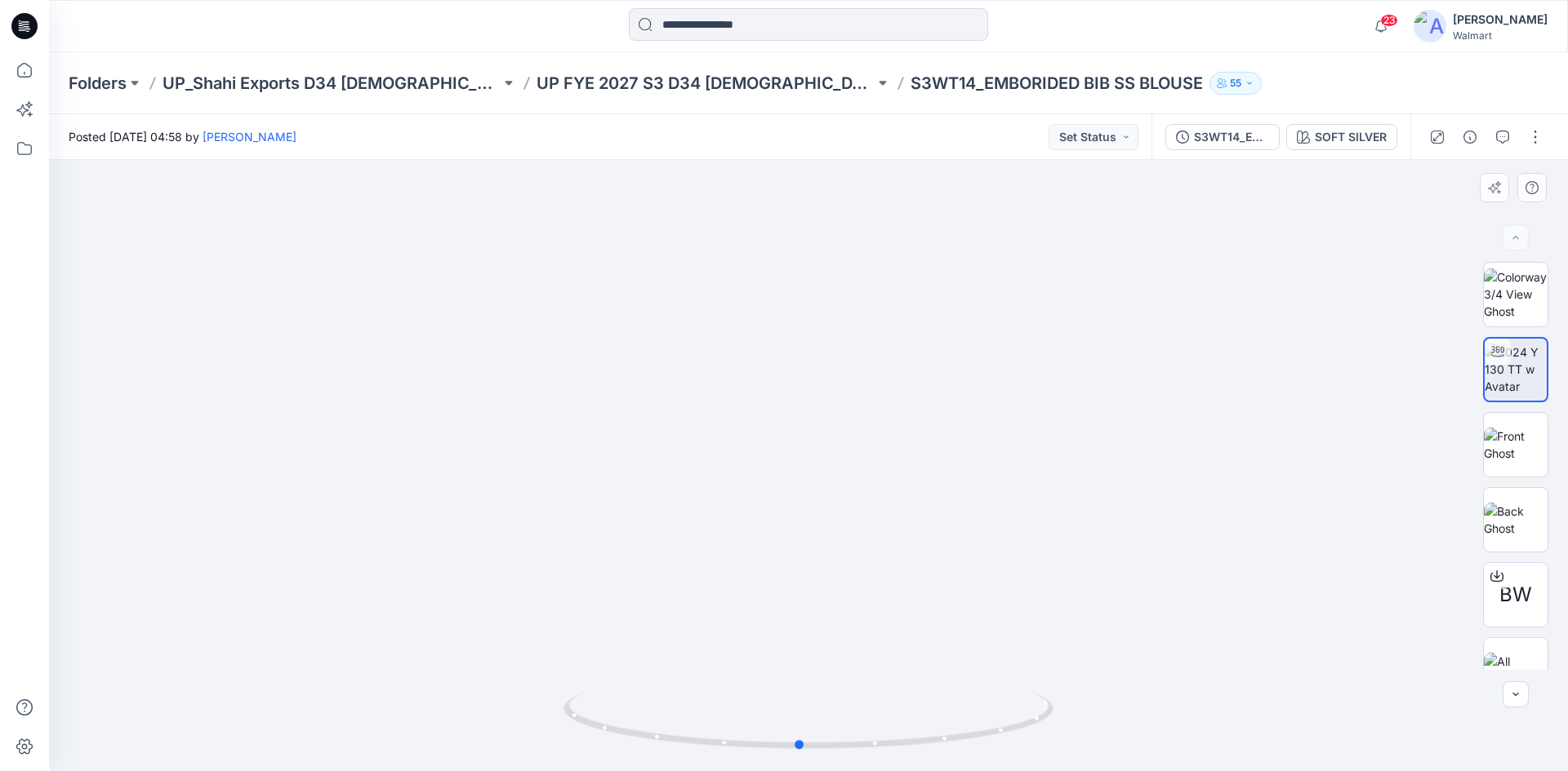
drag, startPoint x: 883, startPoint y: 751, endPoint x: 1363, endPoint y: 683, distance: 484.8
click at [1363, 683] on div at bounding box center [808, 466] width 1518 height 612
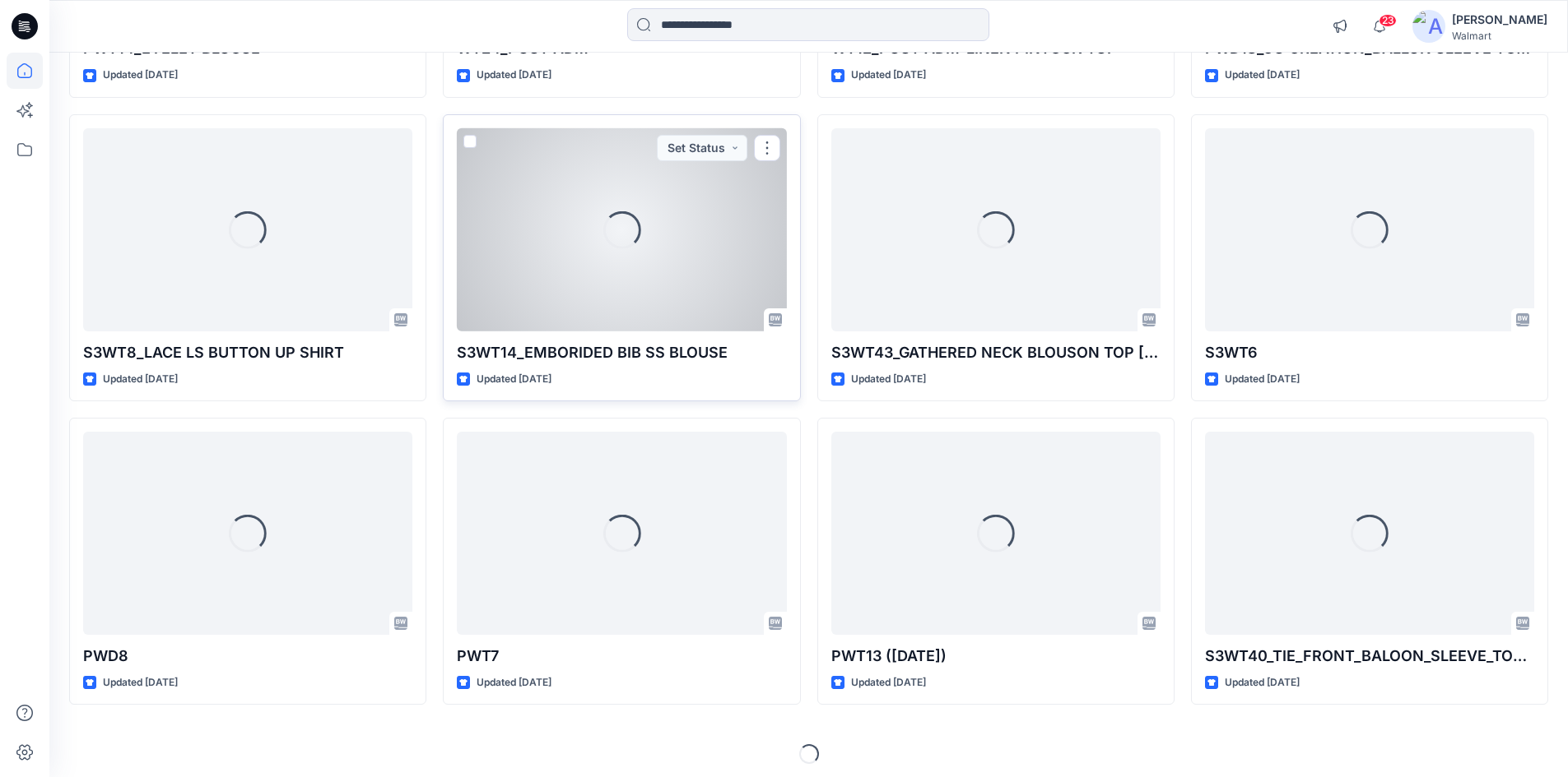
scroll to position [2249, 0]
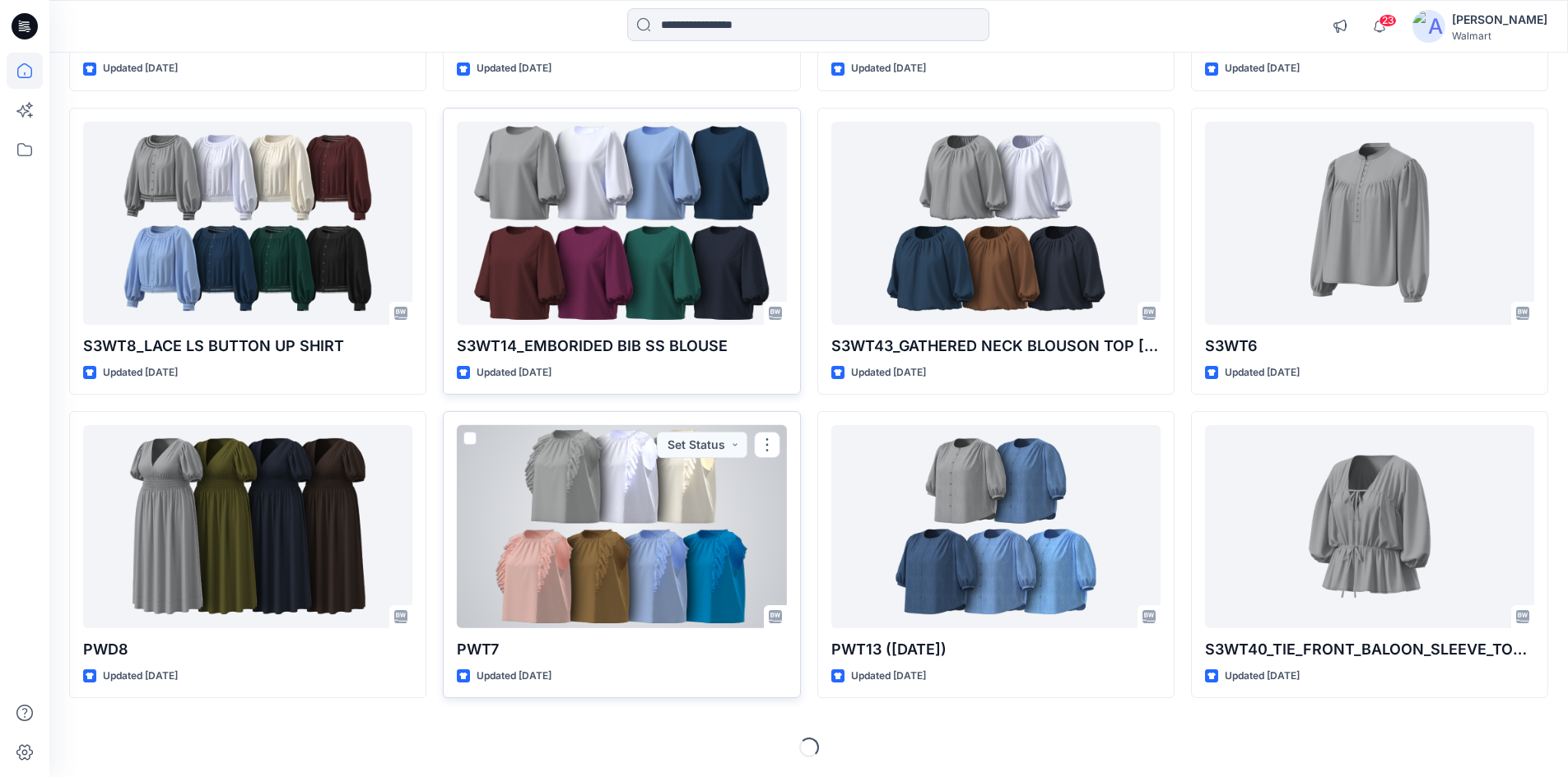
click at [676, 502] on div at bounding box center [622, 527] width 330 height 203
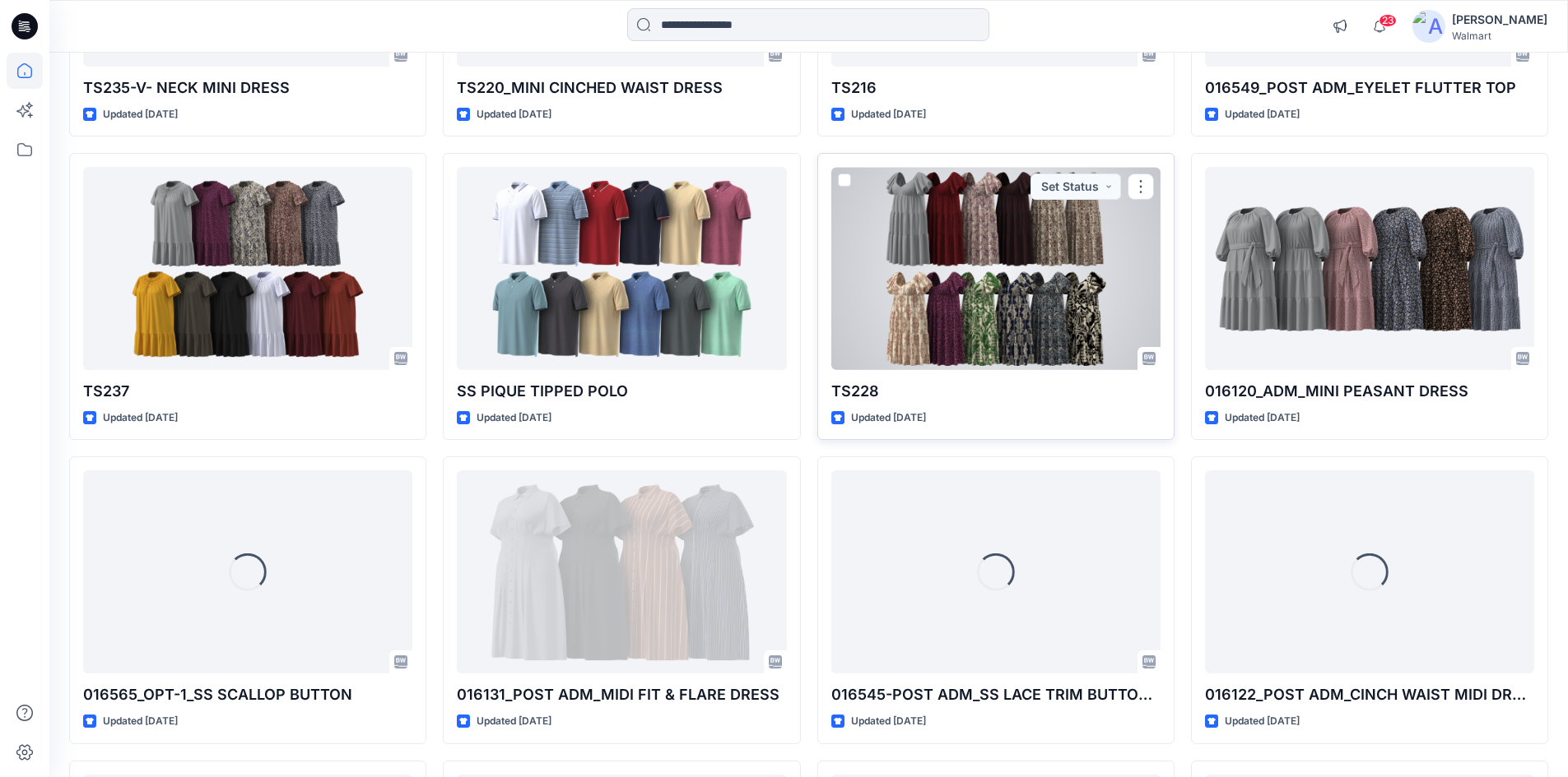
scroll to position [12847, 0]
